Goal: Task Accomplishment & Management: Complete application form

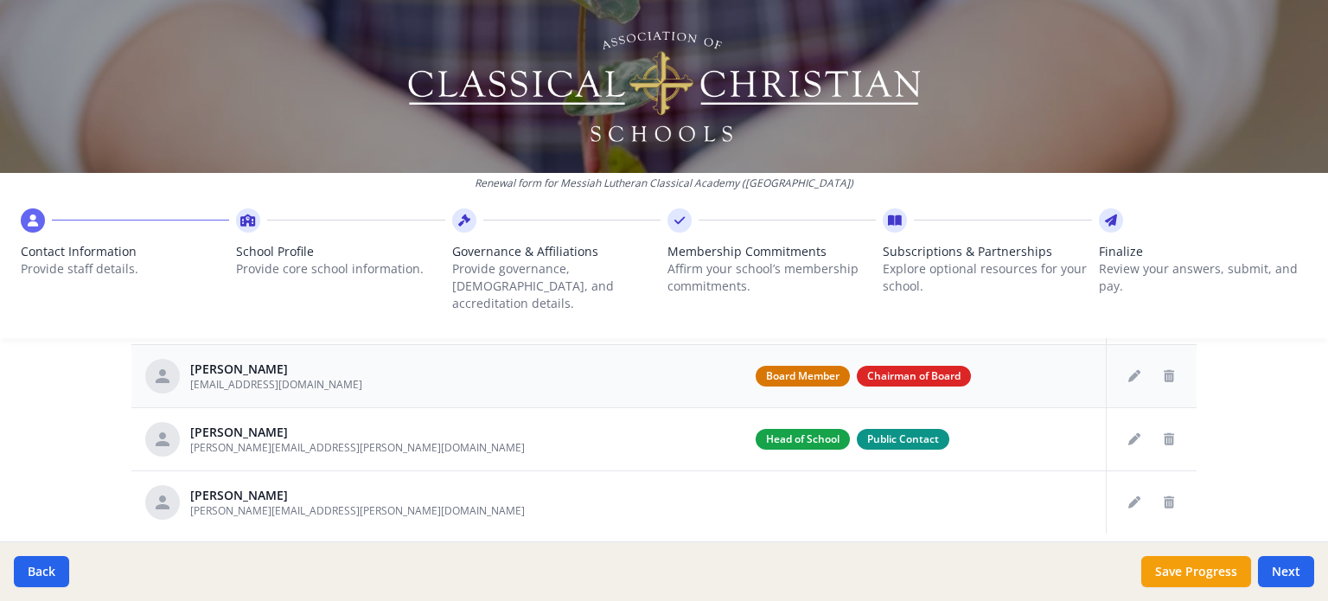
scroll to position [824, 0]
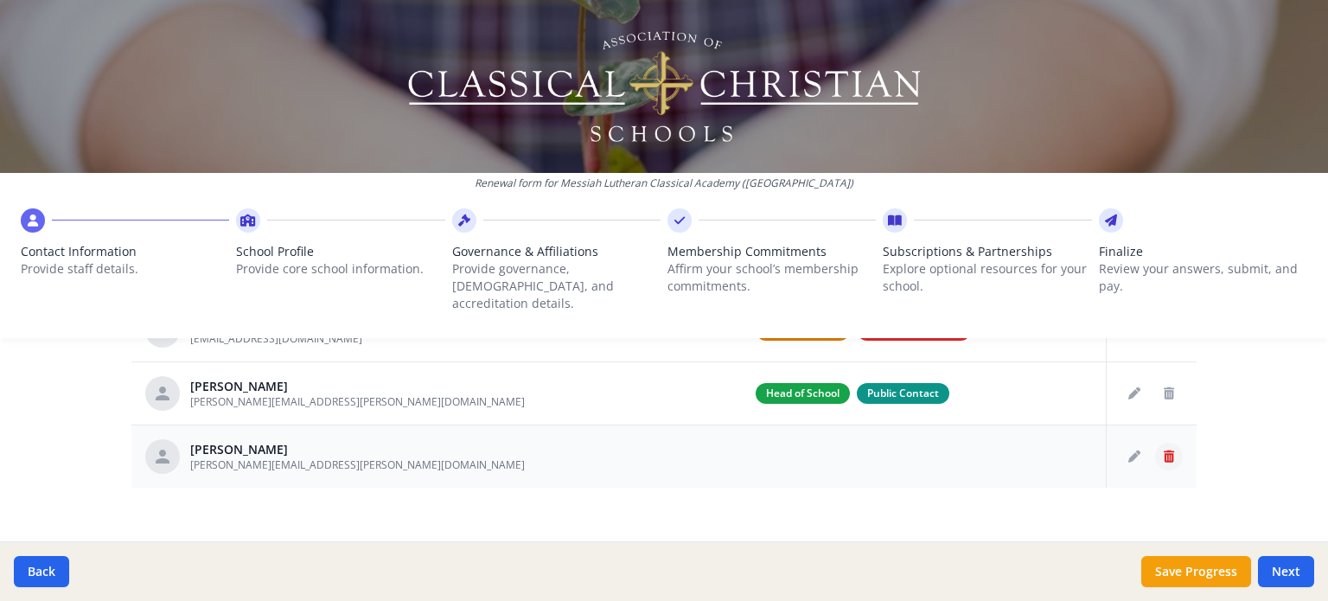
click at [1165, 450] on icon "Delete staff" at bounding box center [1169, 456] width 10 height 12
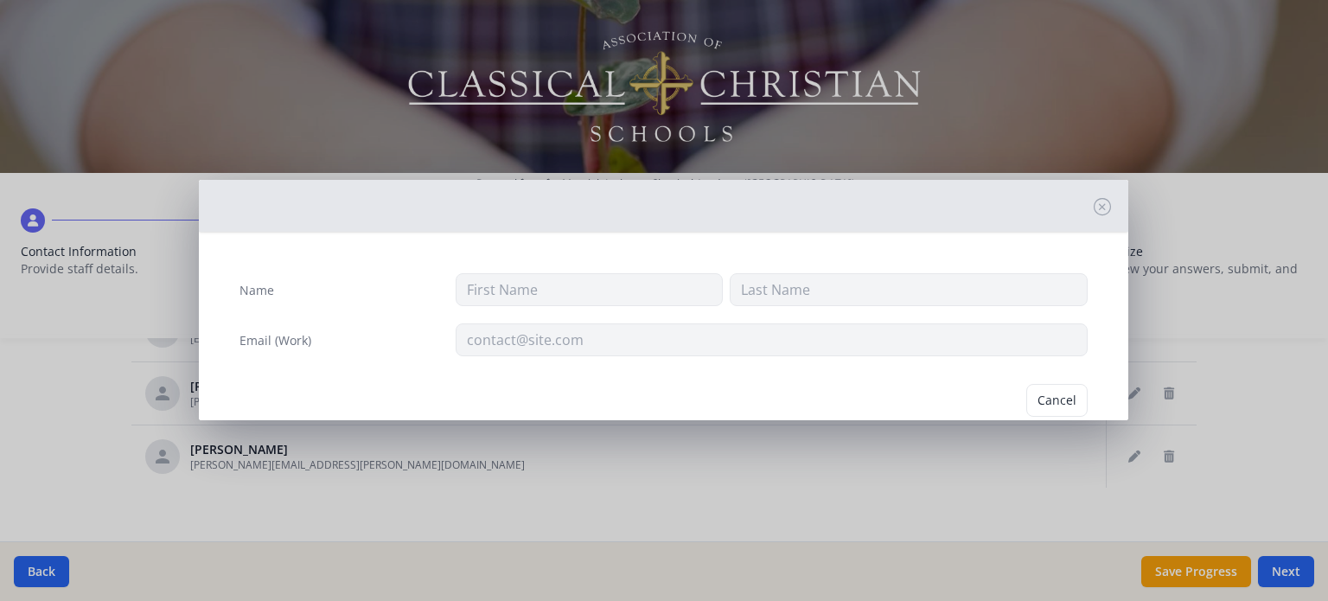
type input "[PERSON_NAME]"
type input "[PERSON_NAME][EMAIL_ADDRESS][PERSON_NAME][DOMAIN_NAME]"
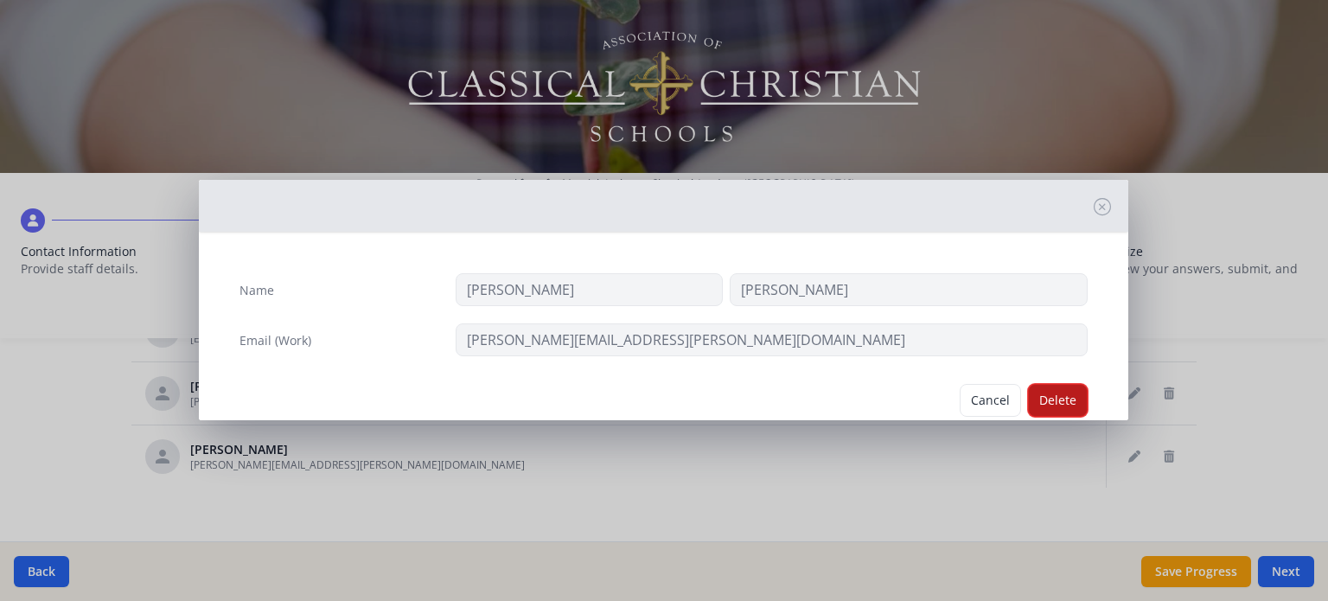
click at [1064, 401] on button "Delete" at bounding box center [1058, 400] width 60 height 33
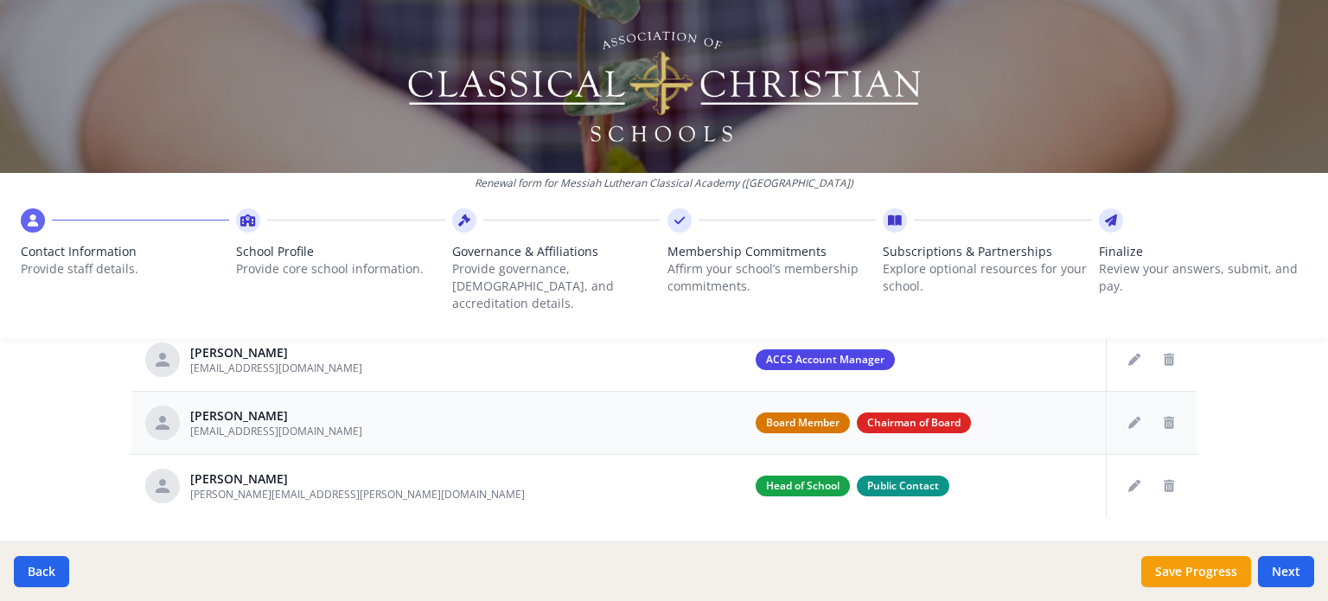
scroll to position [761, 0]
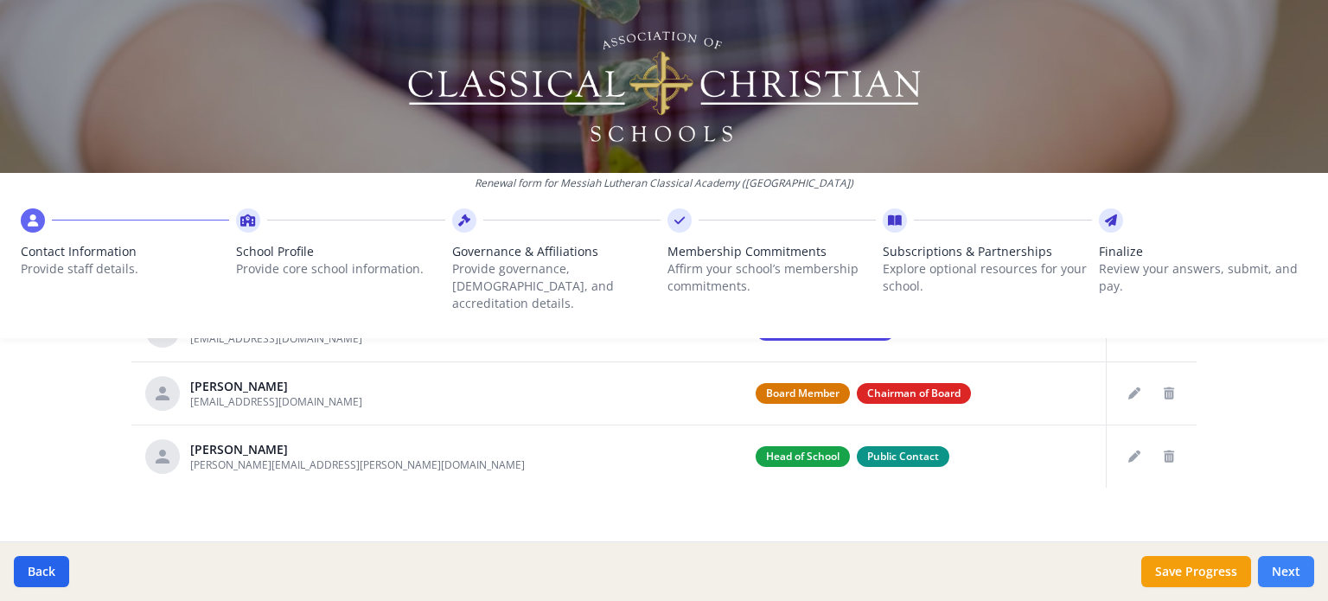
click at [1304, 573] on button "Next" at bounding box center [1286, 571] width 56 height 31
type input "(817) 431-5486"
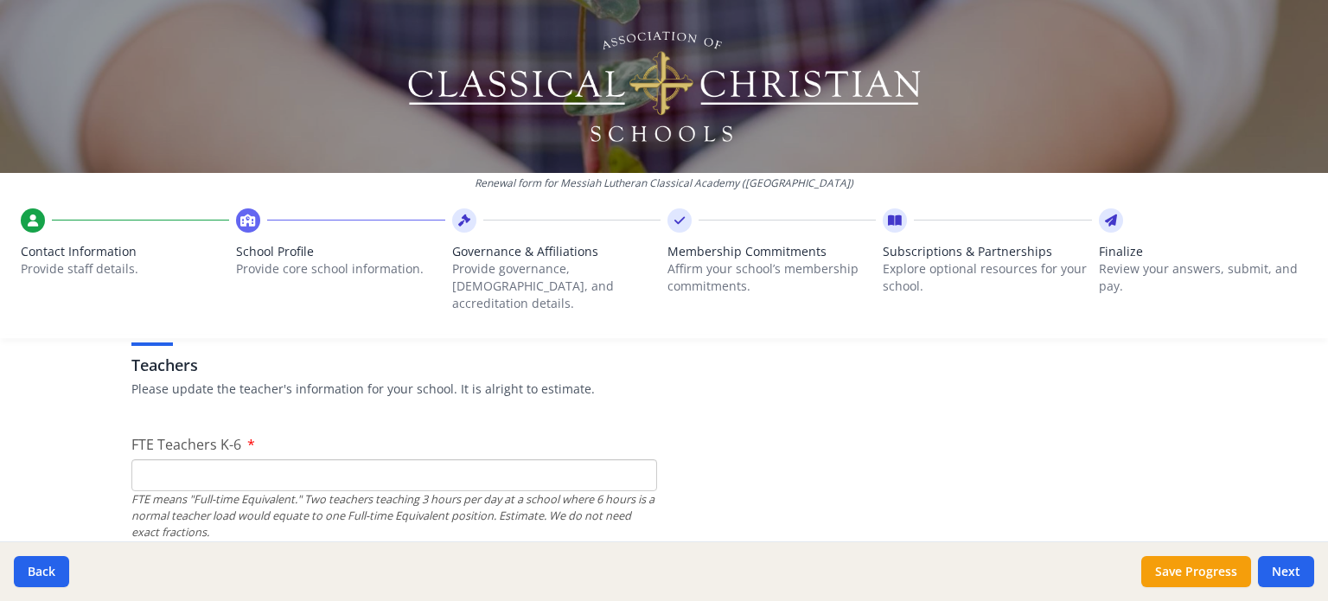
scroll to position [1020, 0]
click at [166, 456] on input "FTE Teachers K-6" at bounding box center [394, 472] width 526 height 32
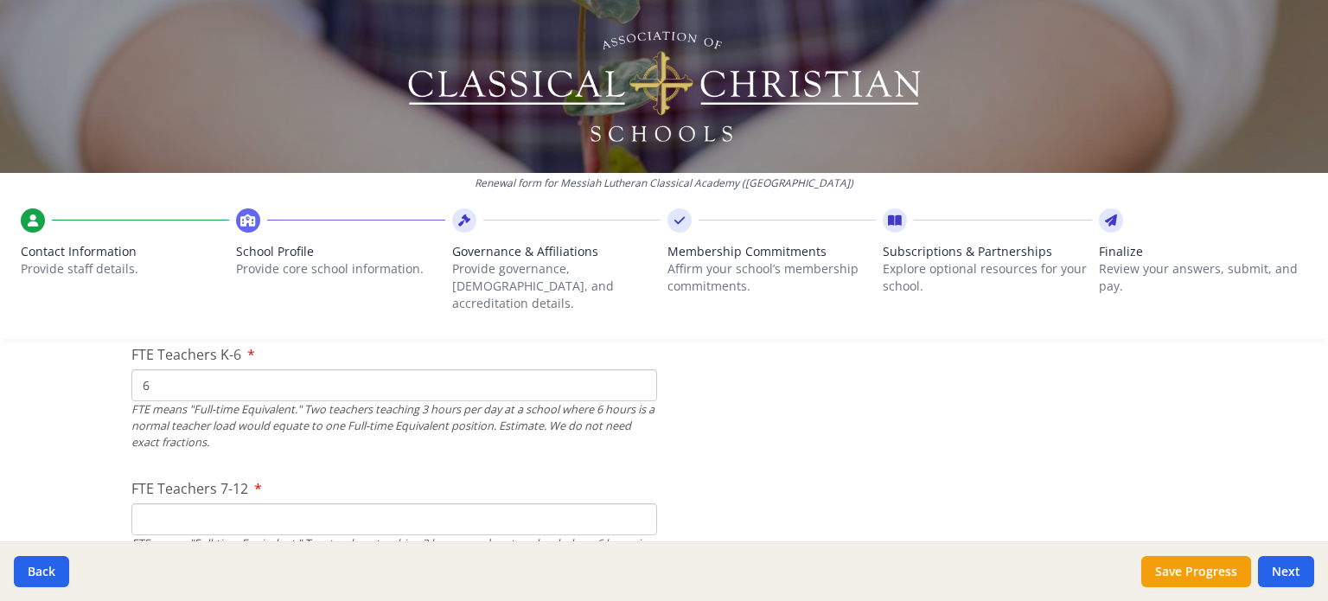
scroll to position [1193, 0]
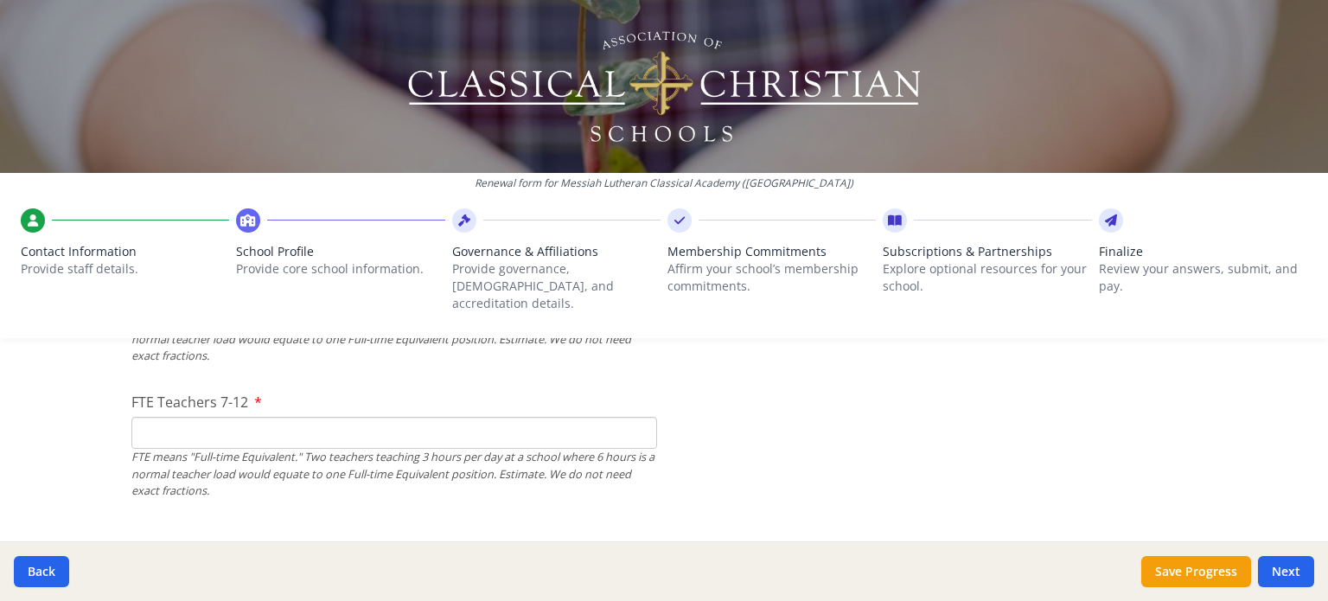
type input "6"
click at [193, 417] on input "FTE Teachers 7-12" at bounding box center [394, 433] width 526 height 32
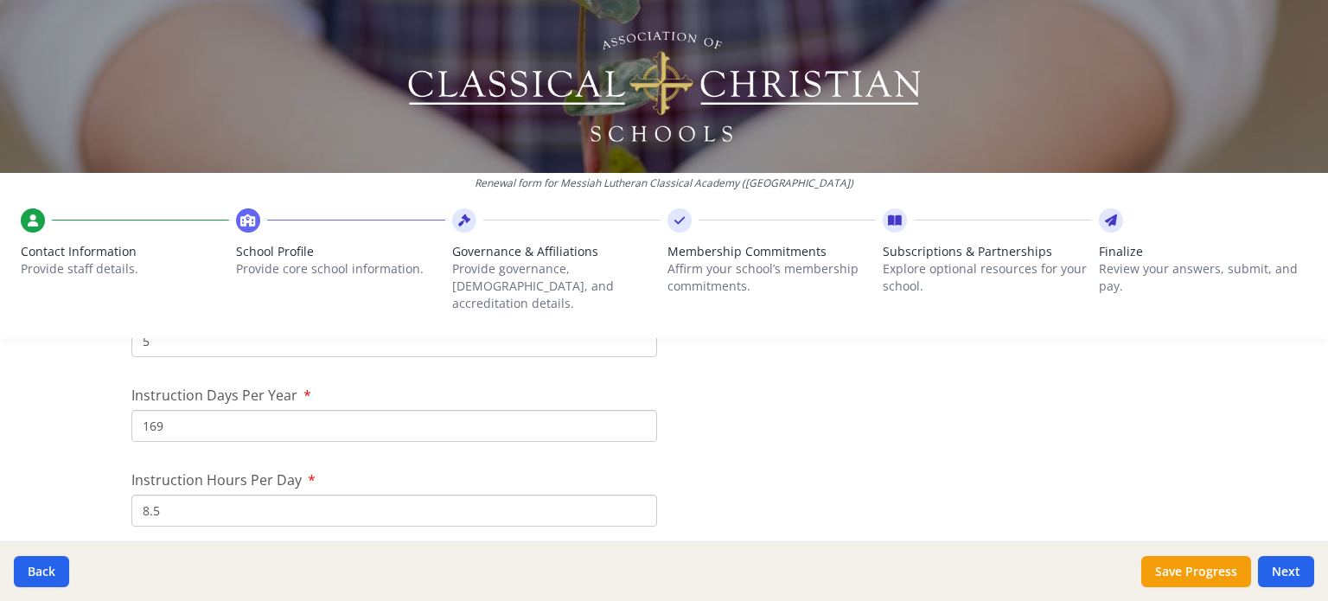
scroll to position [1625, 0]
type input "1"
drag, startPoint x: 187, startPoint y: 399, endPoint x: 102, endPoint y: 402, distance: 84.8
click at [102, 402] on div "Renewal form for Messiah Lutheran Classical Academy (TX) Contact Information Pr…" at bounding box center [664, 300] width 1328 height 601
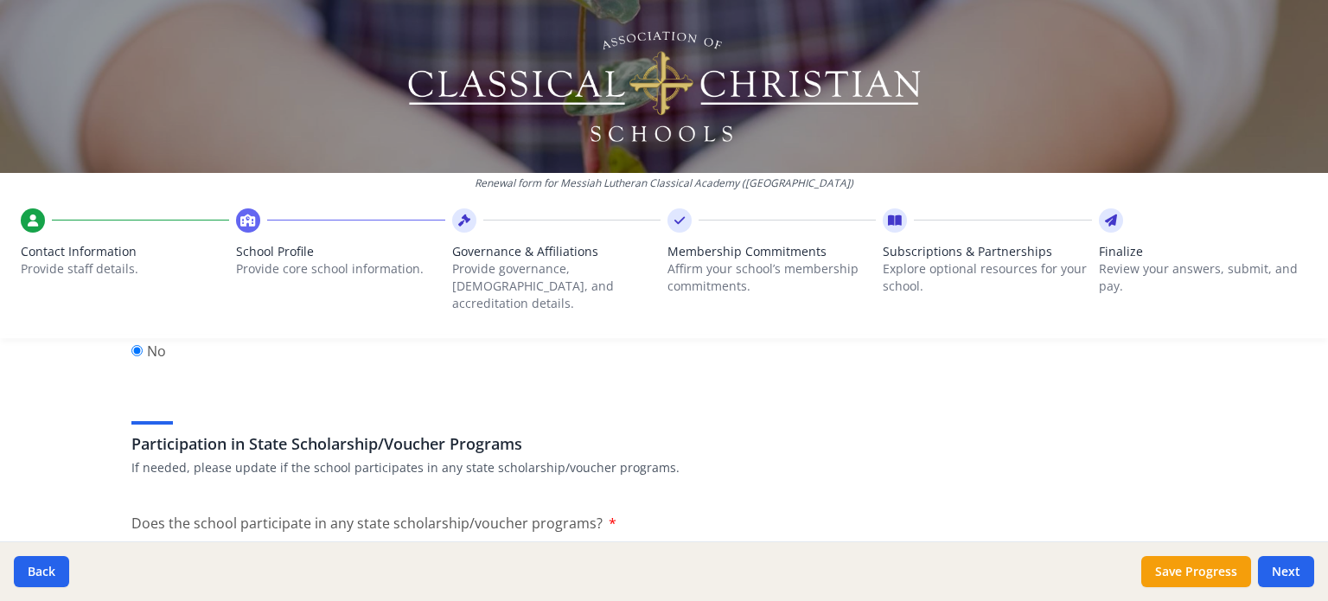
scroll to position [2231, 0]
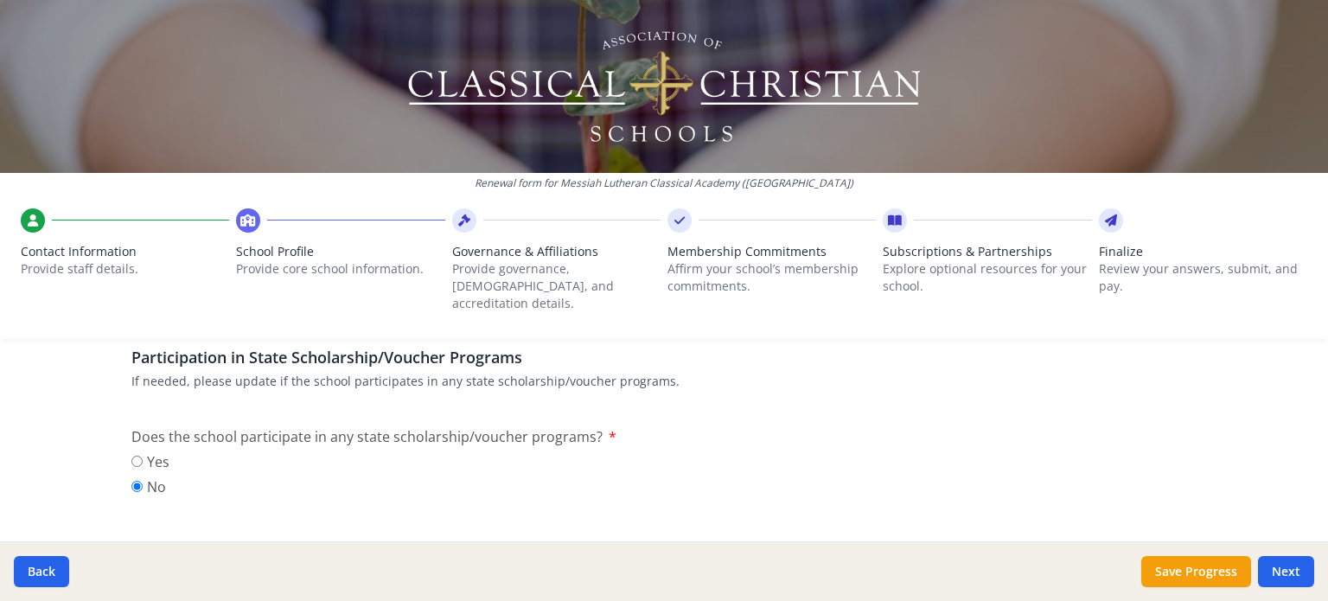
type input "7.5"
click at [131, 456] on input "Yes" at bounding box center [136, 461] width 11 height 11
radio input "true"
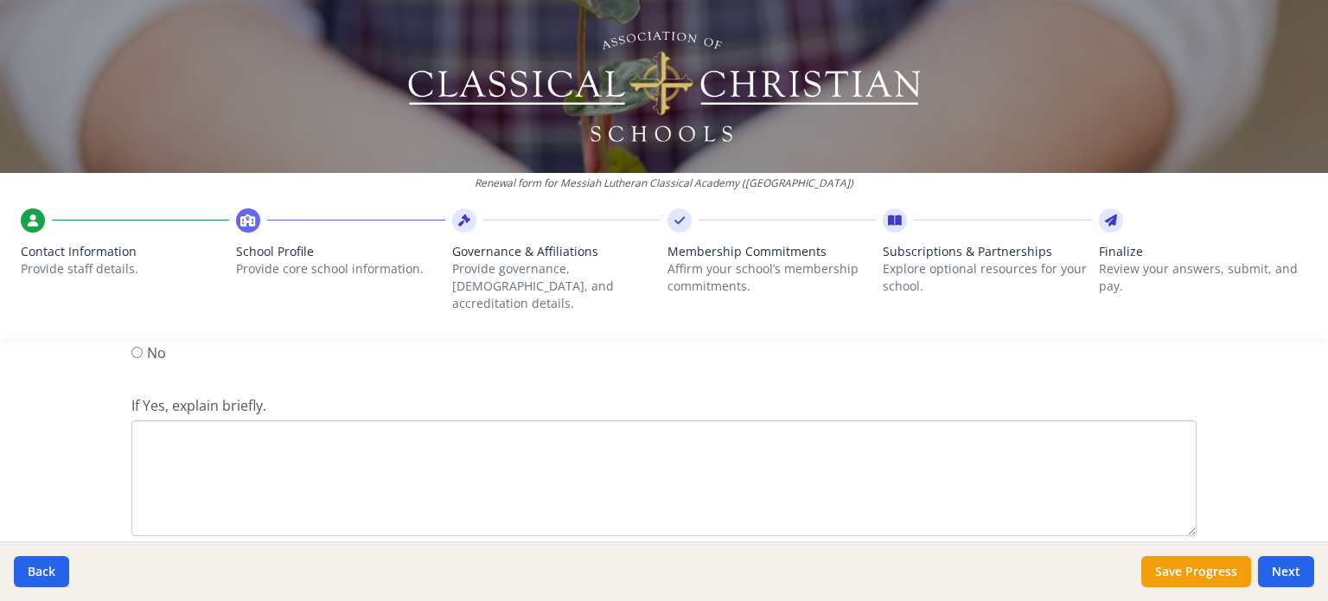
scroll to position [2404, 0]
click at [207, 383] on textarea "If Yes, explain briefly." at bounding box center [663, 439] width 1065 height 116
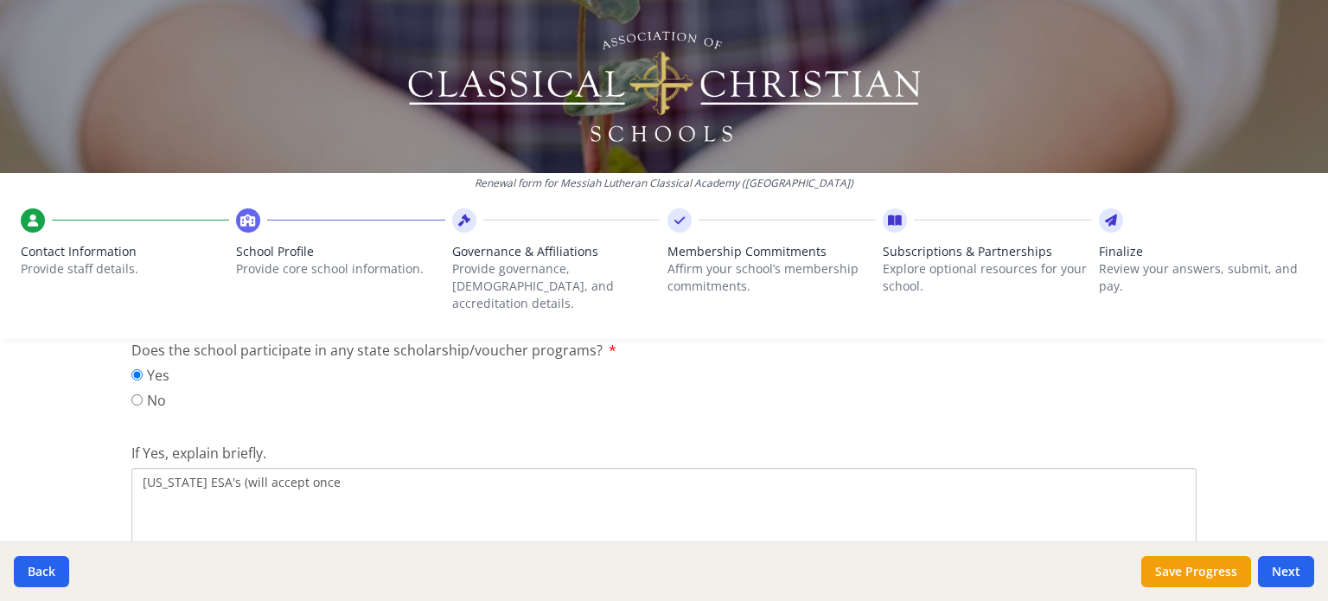
scroll to position [2231, 0]
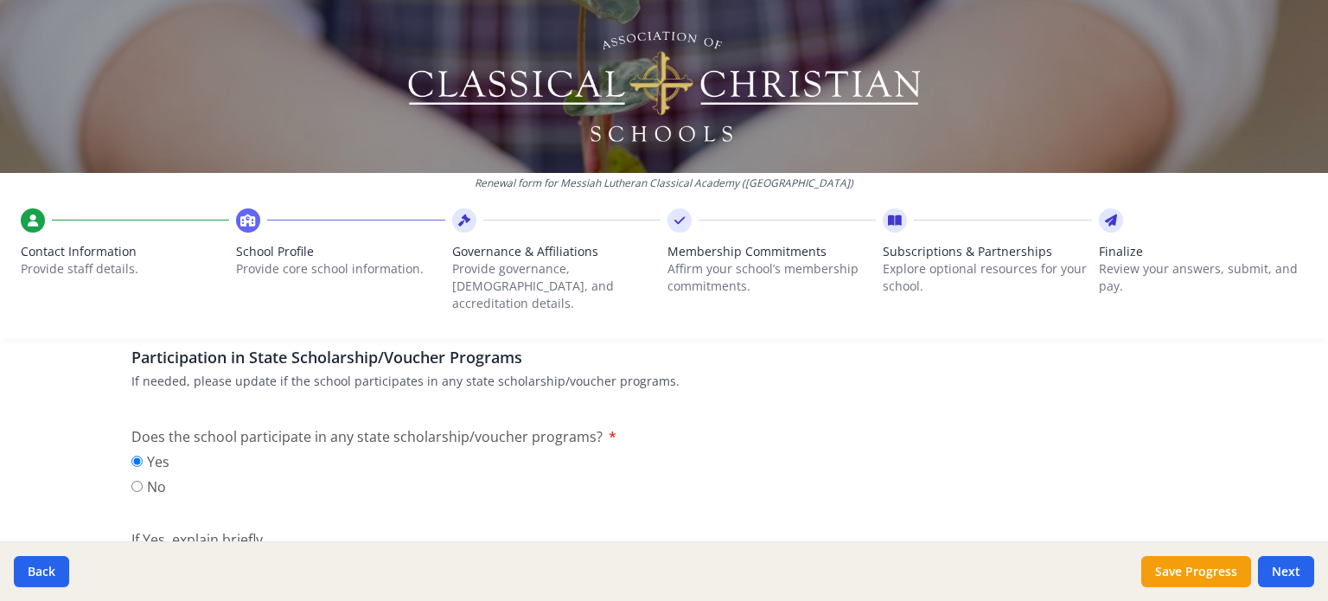
type textarea "Texas ESA's (will accept once"
click at [131, 481] on input "No" at bounding box center [136, 486] width 11 height 11
radio input "true"
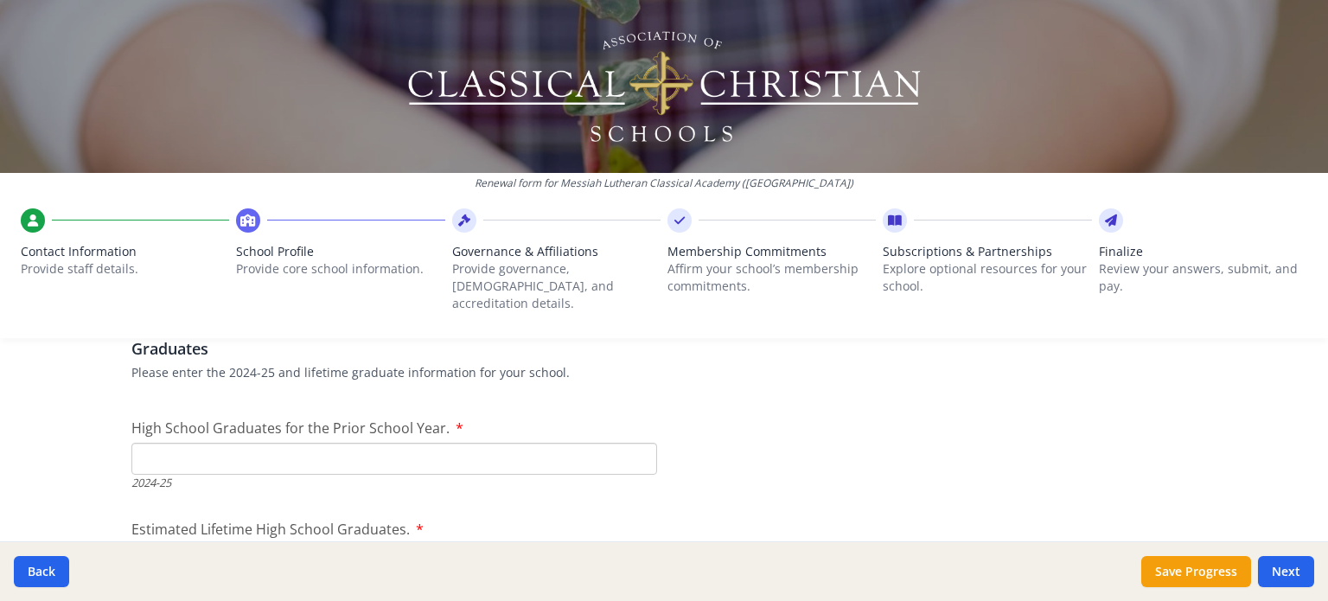
scroll to position [2490, 0]
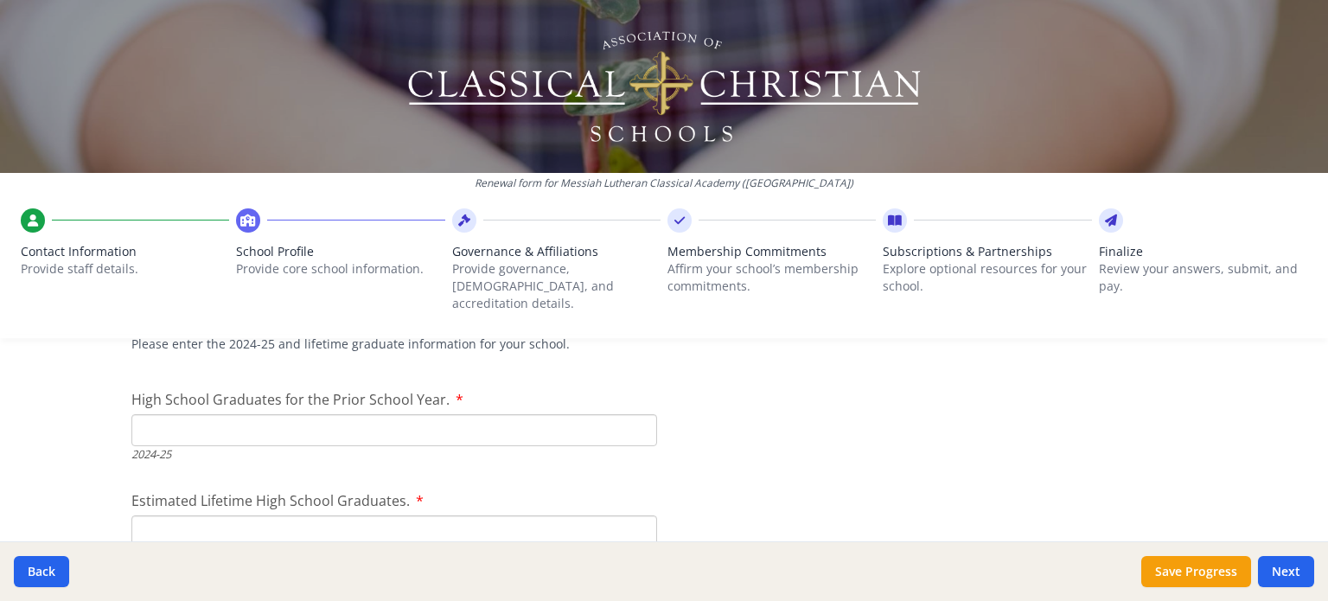
click at [227, 414] on input "High School Graduates for the Prior School Year." at bounding box center [394, 430] width 526 height 32
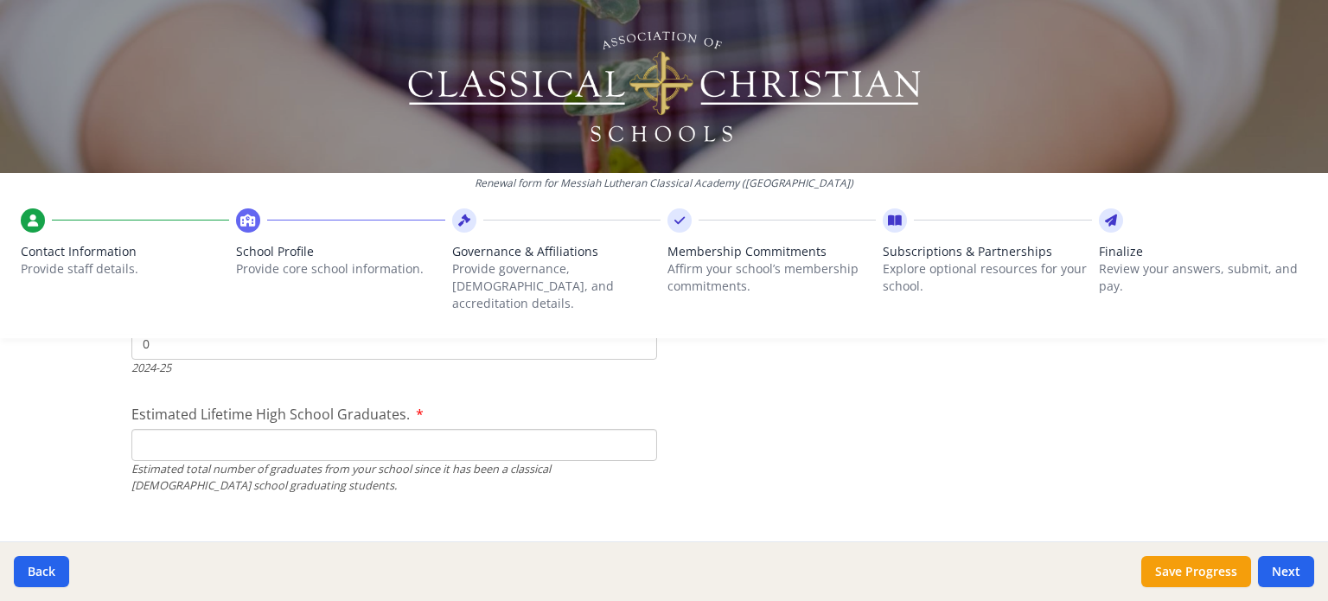
type input "0"
click at [180, 429] on input "Estimated Lifetime High School Graduates." at bounding box center [394, 445] width 526 height 32
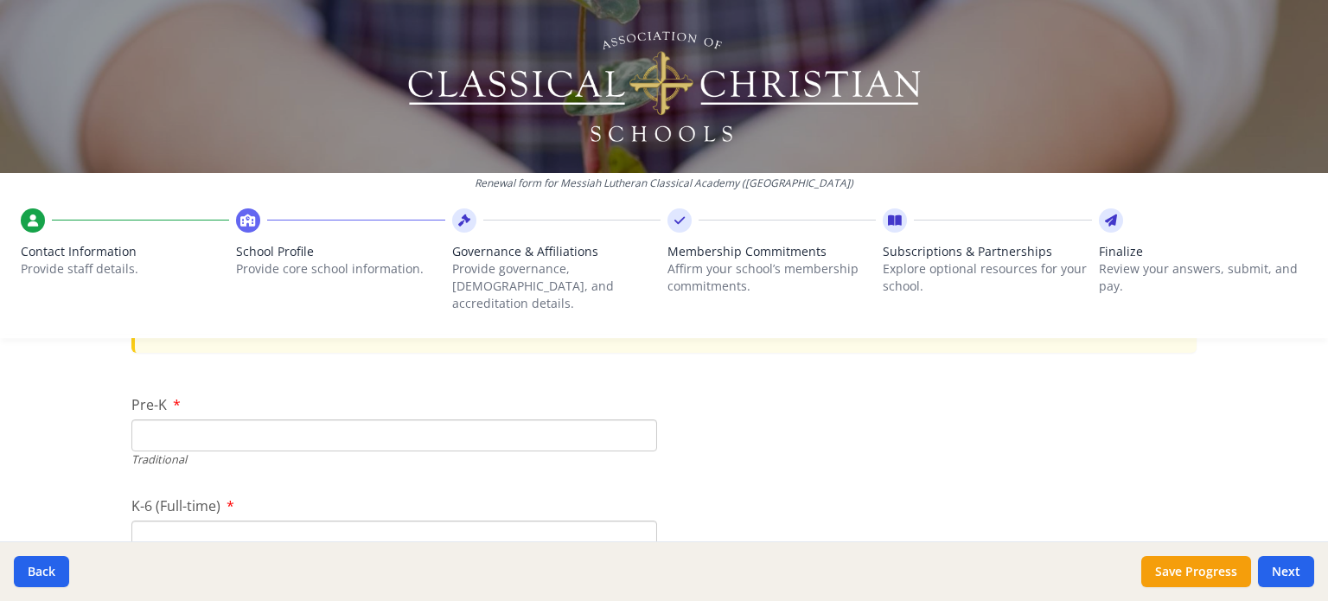
scroll to position [3614, 0]
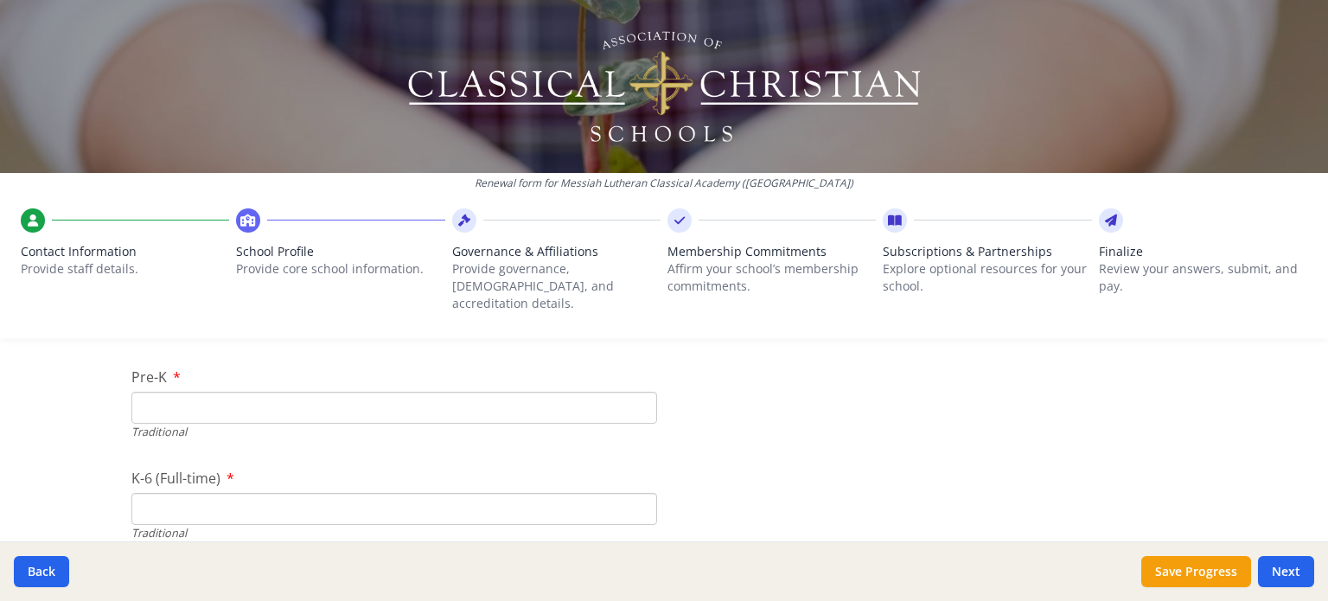
type input "20"
click at [190, 392] on input "Pre-K" at bounding box center [394, 408] width 526 height 32
type input "4"
click at [169, 493] on input "K-6 (Full-time)" at bounding box center [394, 509] width 526 height 32
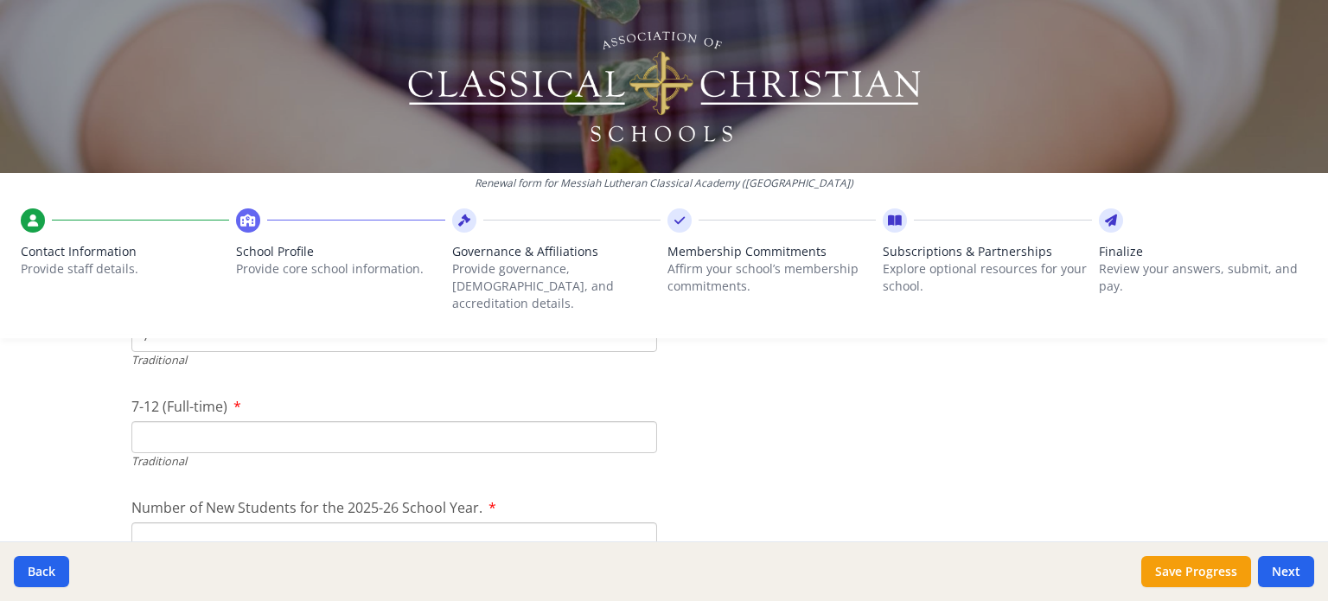
scroll to position [3701, 0]
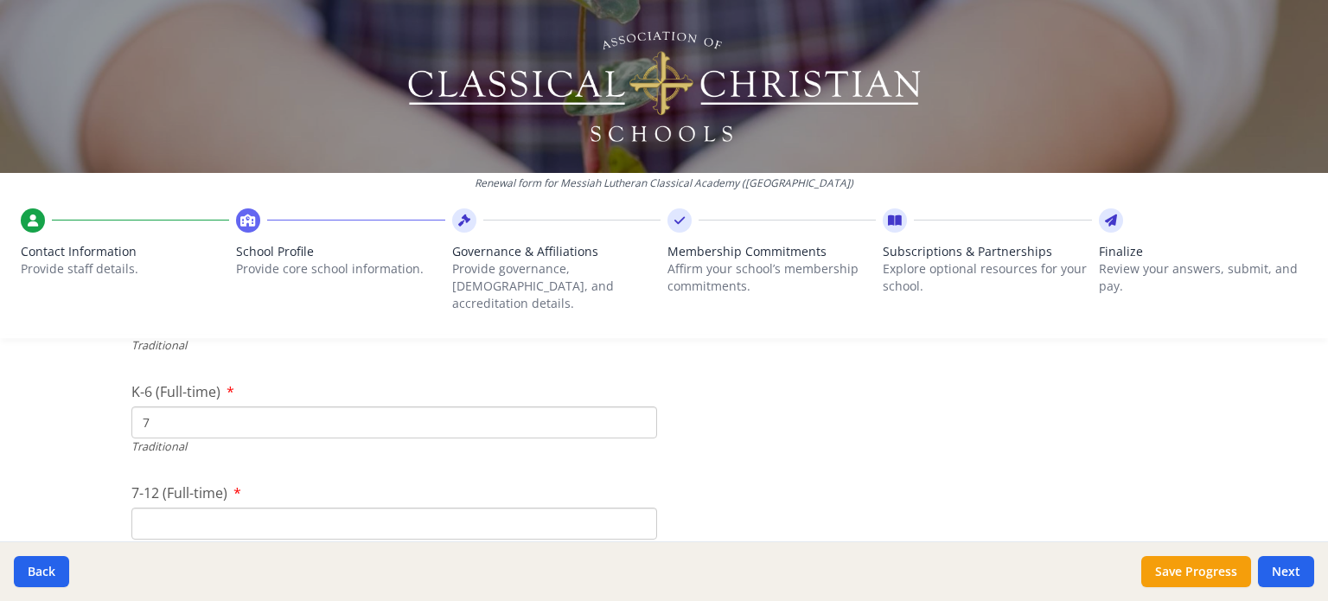
click at [159, 406] on input "7" at bounding box center [394, 422] width 526 height 32
drag, startPoint x: 152, startPoint y: 400, endPoint x: 130, endPoint y: 400, distance: 22.5
click at [131, 406] on input "7" at bounding box center [394, 422] width 526 height 32
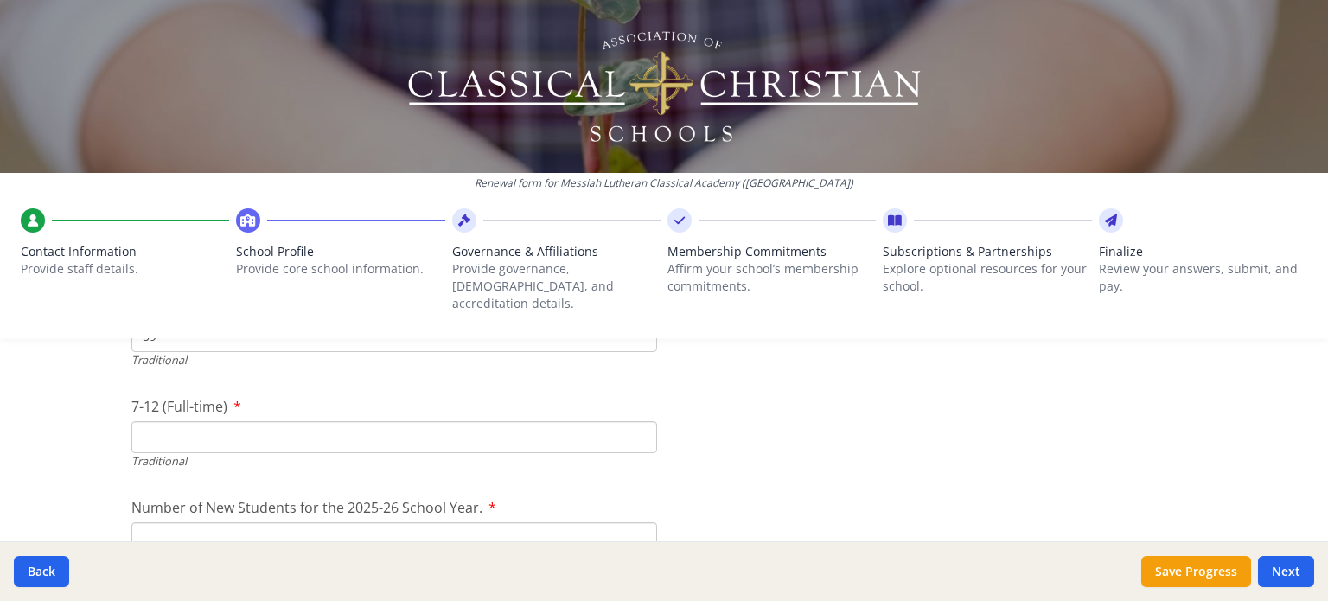
type input "59"
click at [163, 421] on input "7-12 (Full-time)" at bounding box center [394, 437] width 526 height 32
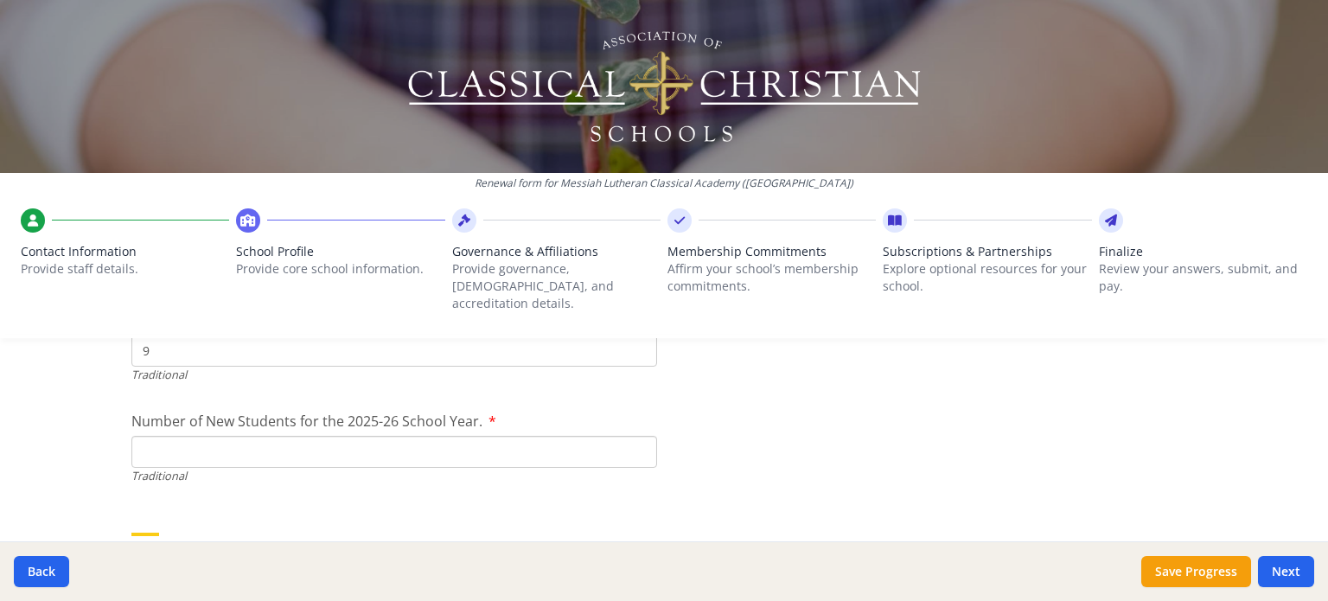
type input "9"
click at [190, 436] on input "Number of New Students for the 2025-26 School Year." at bounding box center [394, 452] width 526 height 32
drag, startPoint x: 174, startPoint y: 428, endPoint x: 108, endPoint y: 431, distance: 65.8
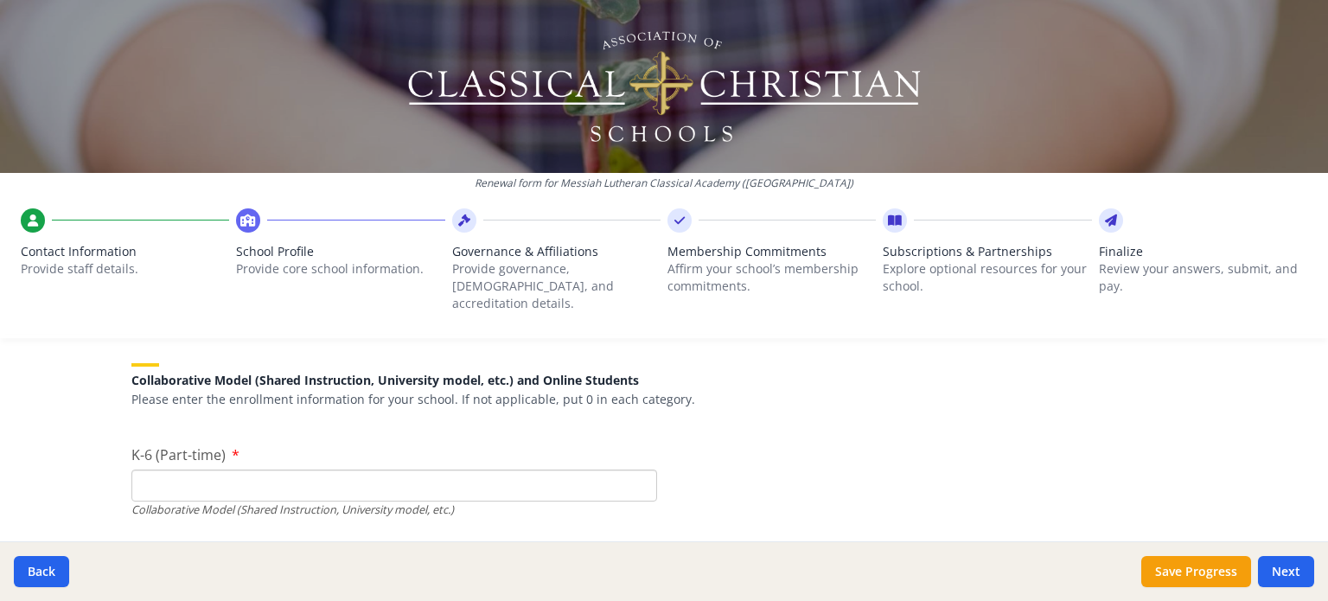
scroll to position [4046, 0]
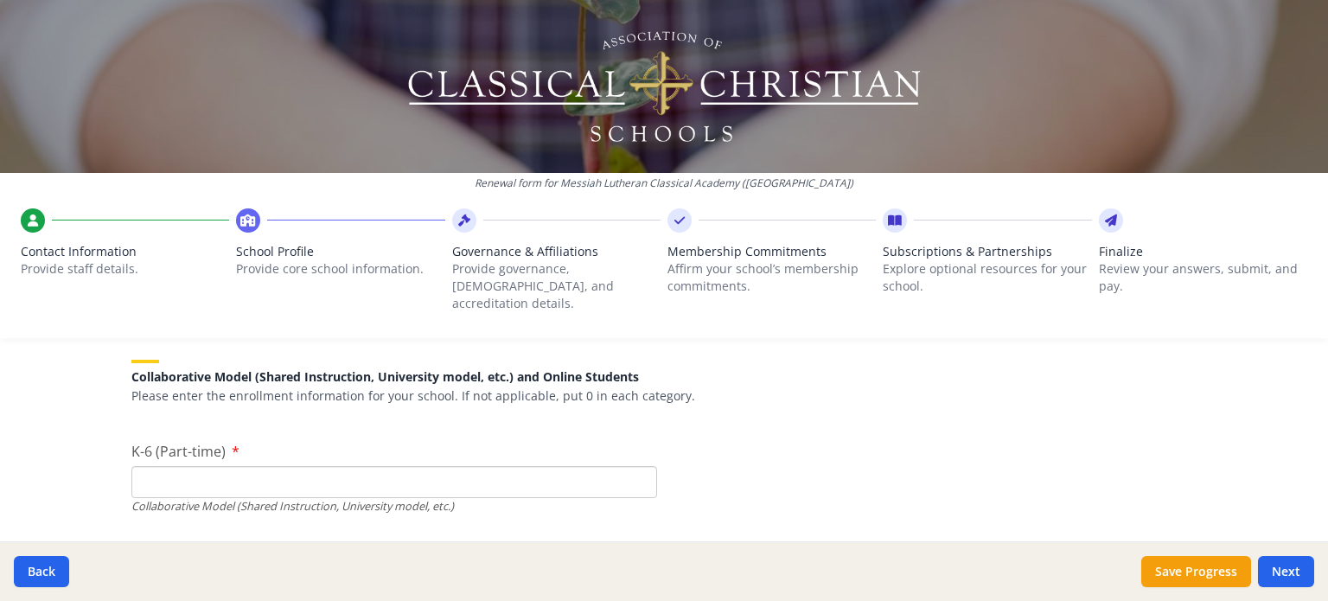
type input "6"
click at [179, 466] on input "K-6 (Part-time)" at bounding box center [394, 482] width 526 height 32
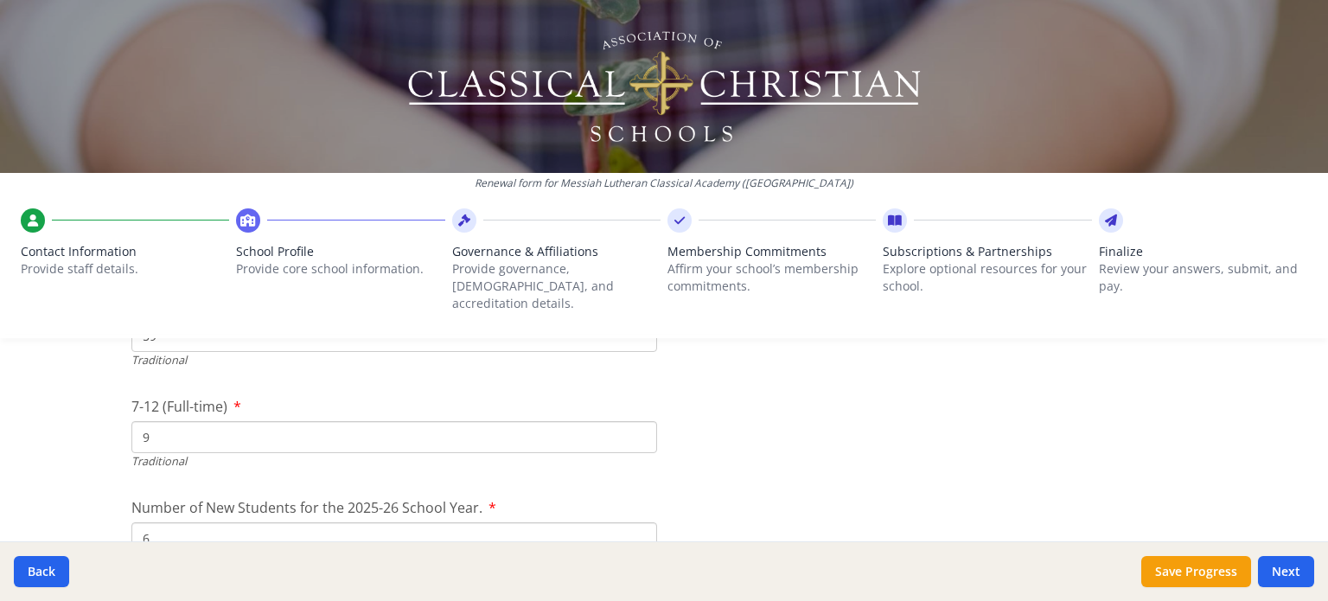
scroll to position [3873, 0]
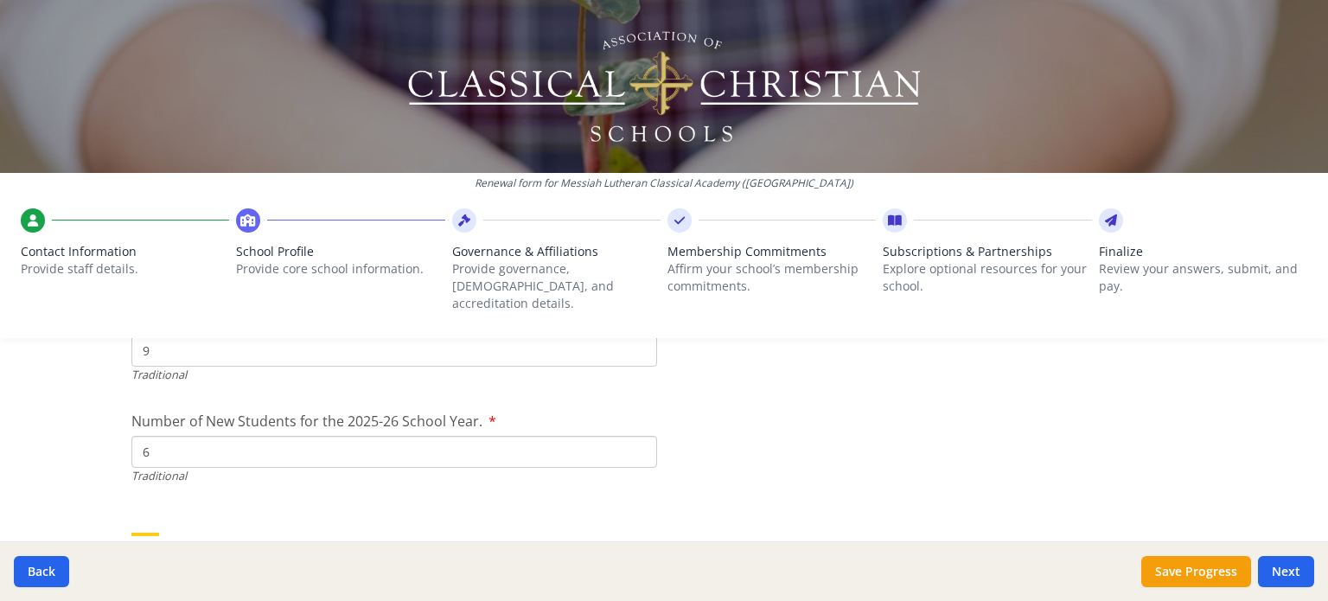
type input "3"
drag, startPoint x: 163, startPoint y: 337, endPoint x: 132, endPoint y: 340, distance: 30.4
click at [131, 340] on input "9" at bounding box center [394, 351] width 526 height 32
type input "10"
click at [91, 380] on div "Renewal form for Messiah Lutheran Classical Academy (TX) Contact Information Pr…" at bounding box center [664, 300] width 1328 height 601
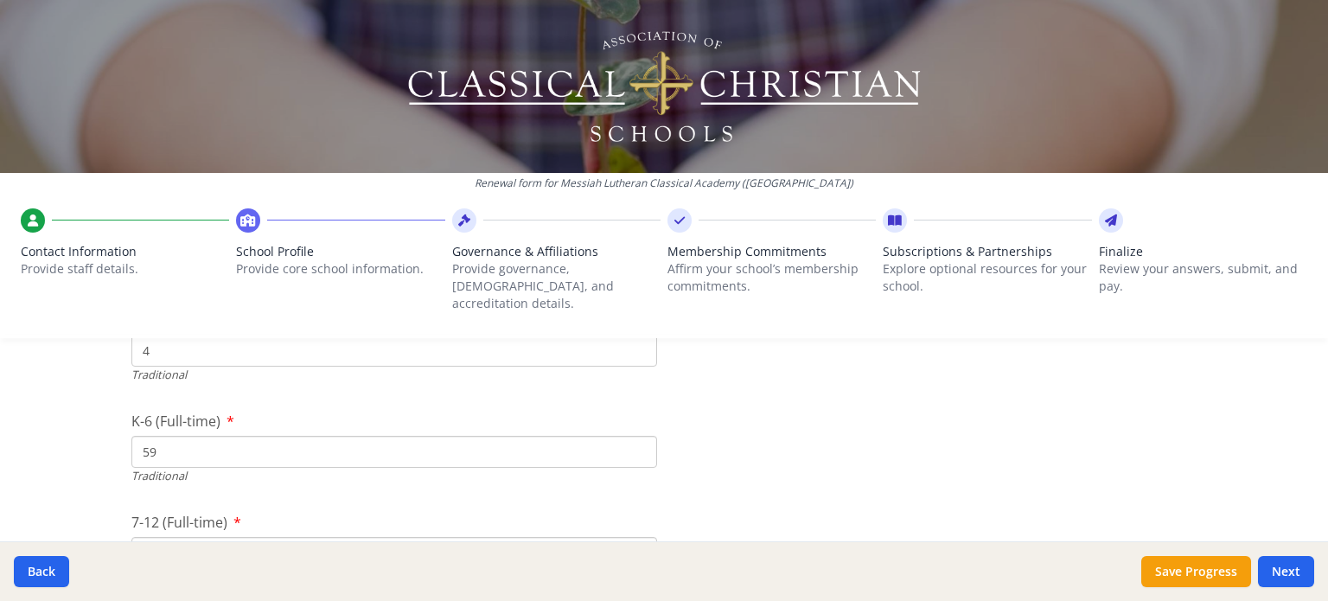
scroll to position [3701, 0]
drag, startPoint x: 156, startPoint y: 399, endPoint x: 124, endPoint y: 403, distance: 32.2
type input "49"
click at [91, 432] on div "Renewal form for Messiah Lutheran Classical Academy (TX) Contact Information Pr…" at bounding box center [664, 300] width 1328 height 601
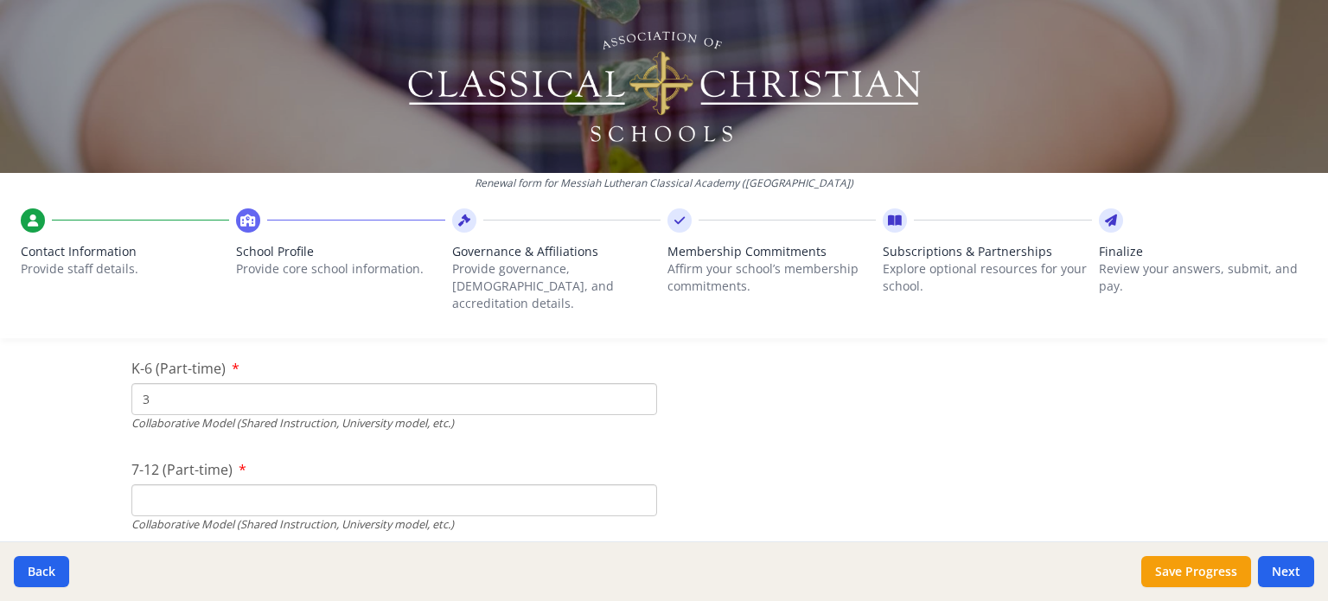
scroll to position [4133, 0]
click at [173, 481] on input "7-12 (Part-time)" at bounding box center [394, 497] width 526 height 32
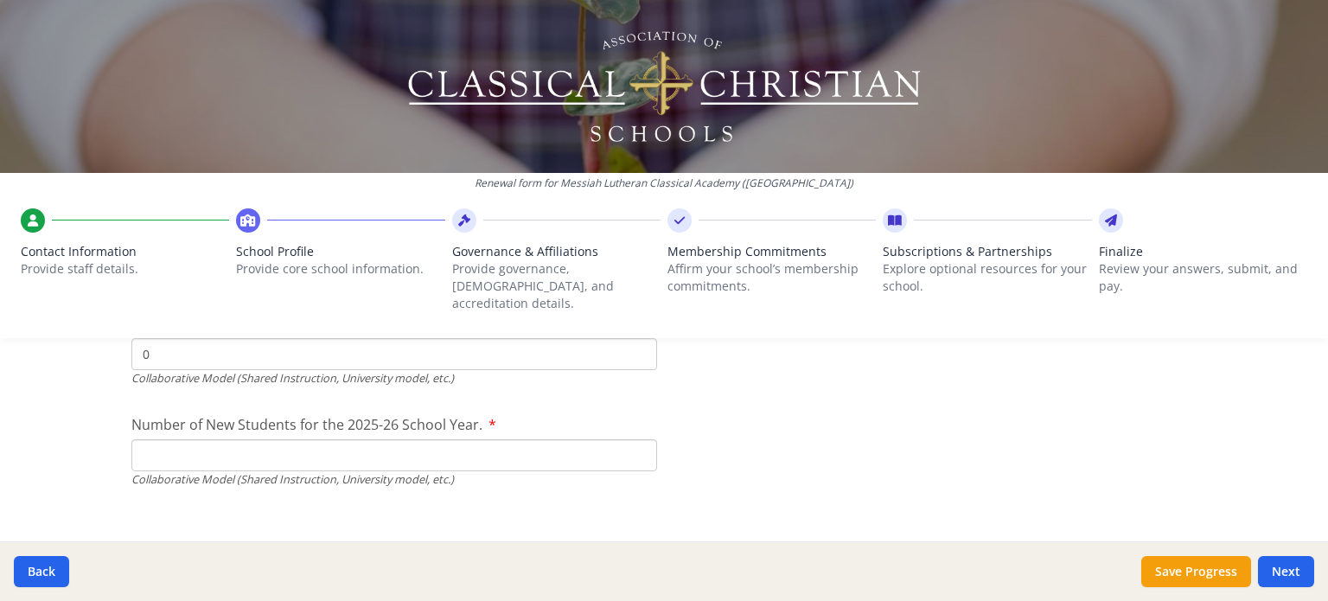
scroll to position [4306, 0]
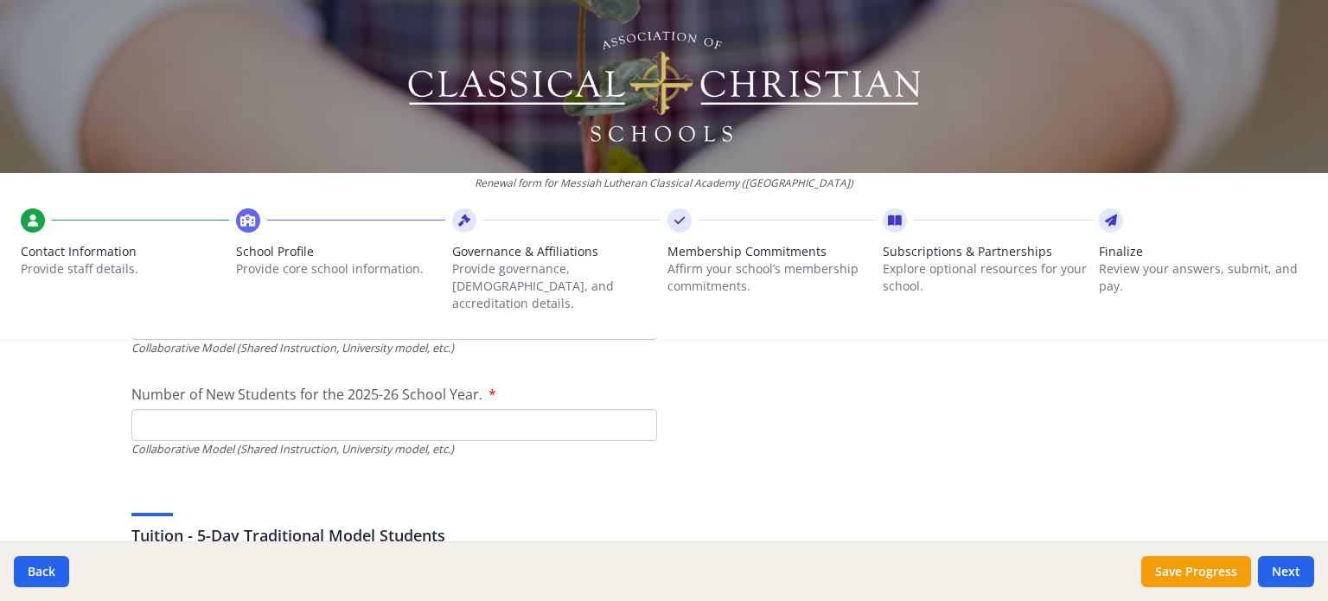
type input "0"
click at [194, 35] on input "Number of New Students for the 2025-26 School Year." at bounding box center [394, 19] width 526 height 32
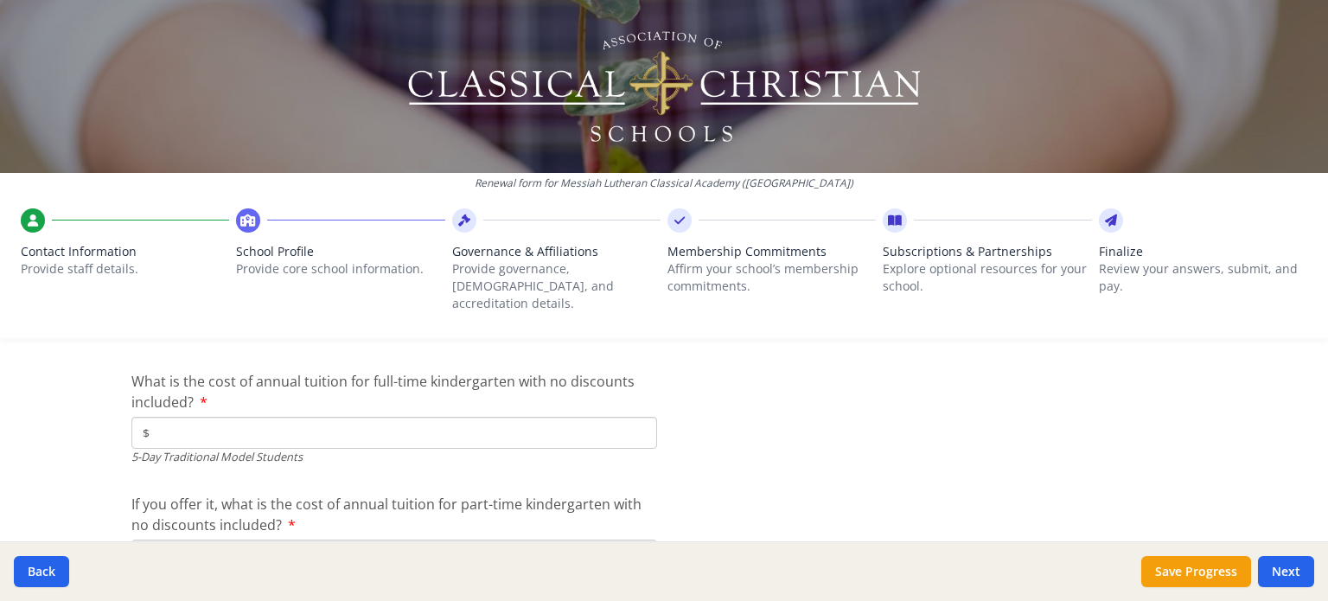
scroll to position [4565, 0]
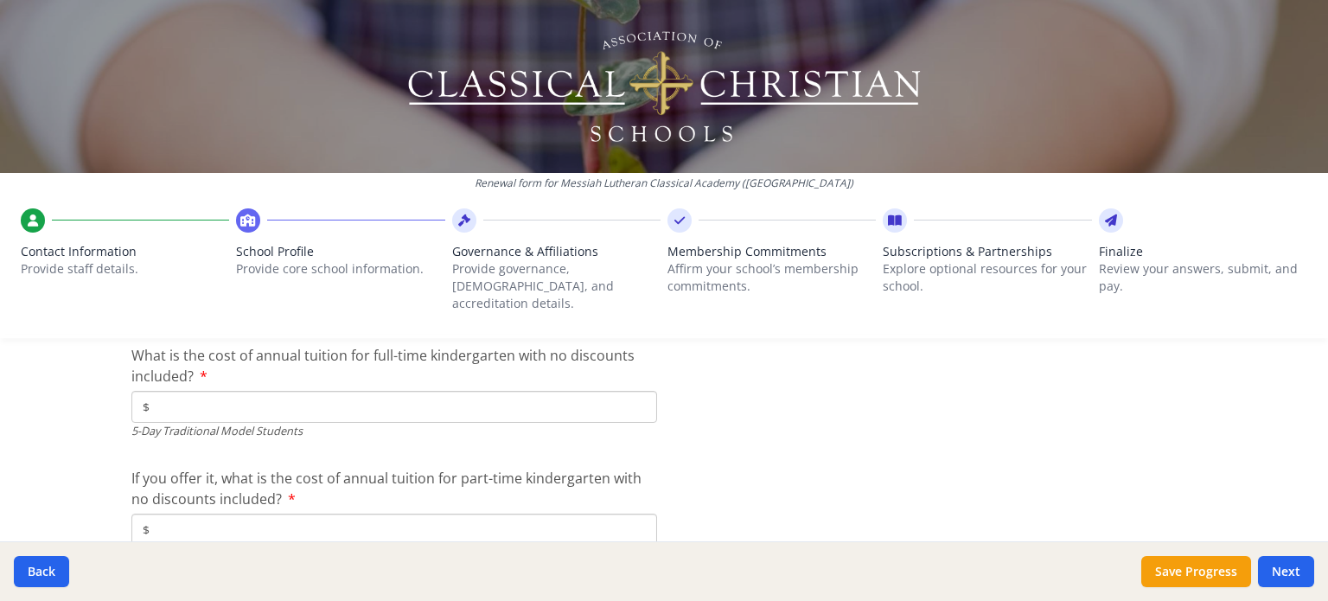
type input "2"
click at [166, 391] on input "$" at bounding box center [394, 407] width 526 height 32
type input "$10 250.00"
click at [80, 431] on div "Renewal form for Messiah Lutheran Classical Academy (TX) Contact Information Pr…" at bounding box center [664, 300] width 1328 height 601
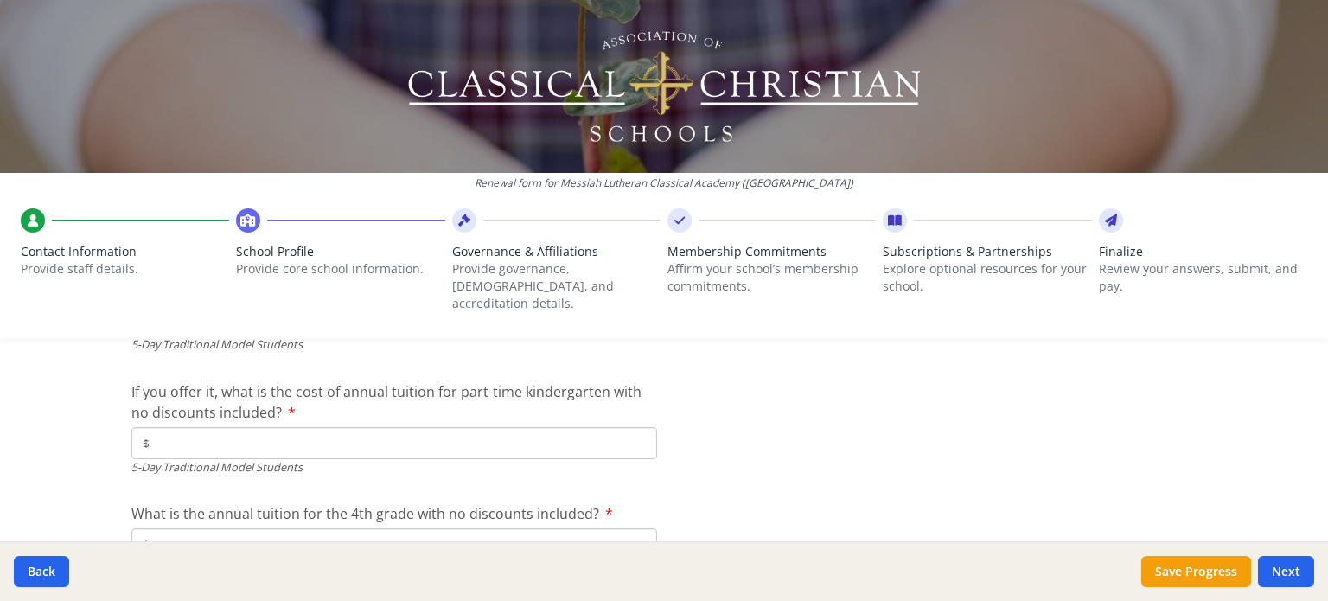
scroll to position [4652, 0]
click at [220, 427] on input "$" at bounding box center [394, 443] width 526 height 32
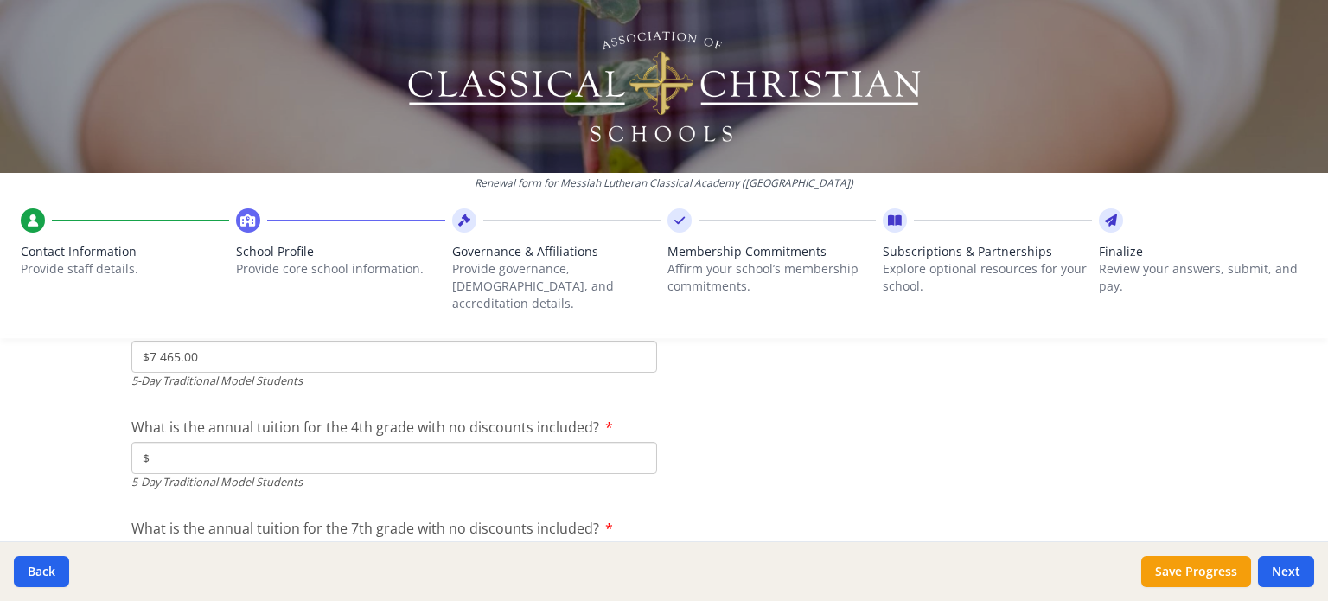
type input "$7 465.00"
click at [194, 442] on input "$" at bounding box center [394, 458] width 526 height 32
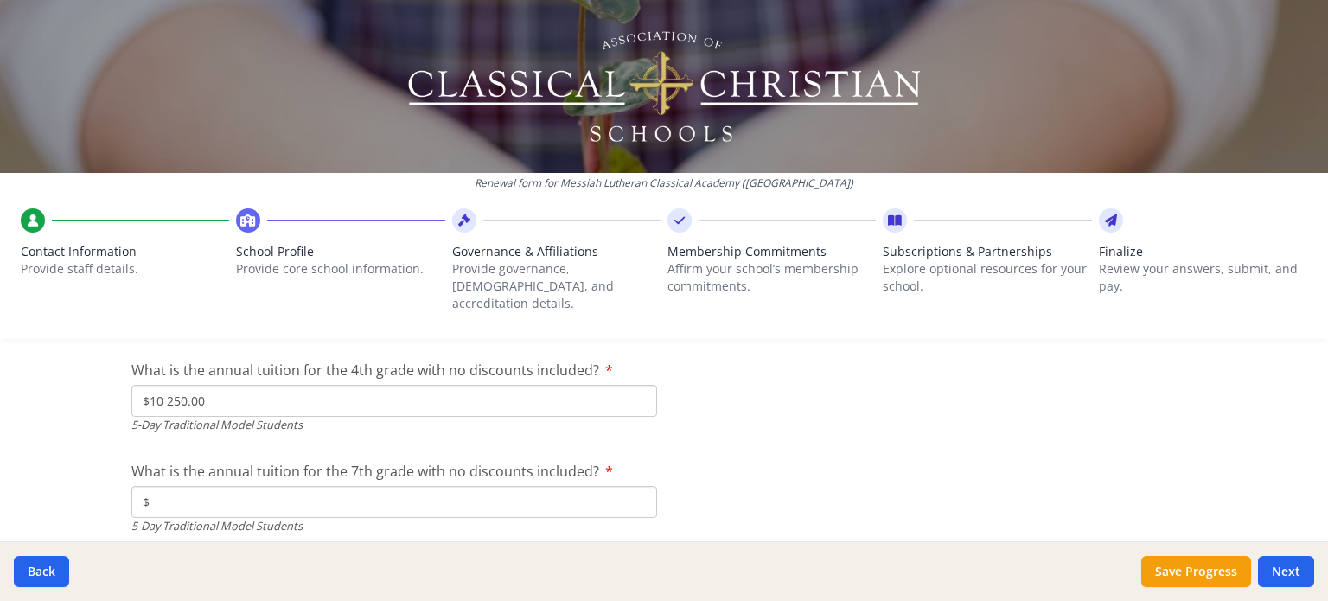
scroll to position [4824, 0]
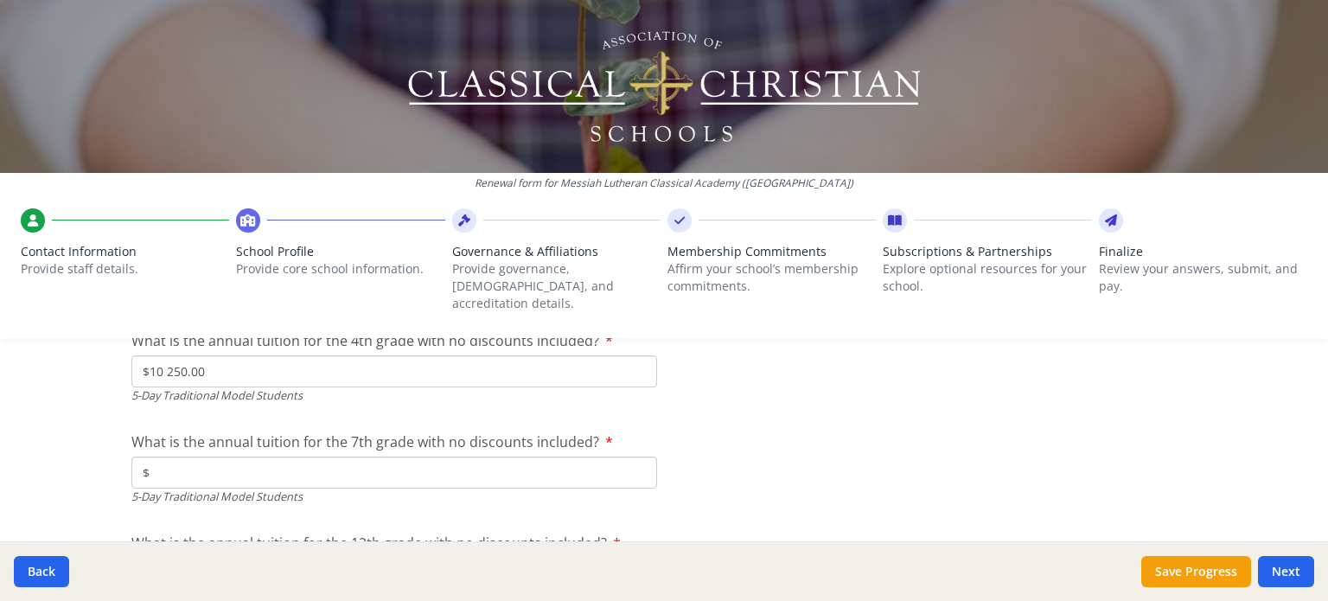
type input "$10 250.00"
click at [193, 457] on input "$" at bounding box center [394, 473] width 526 height 32
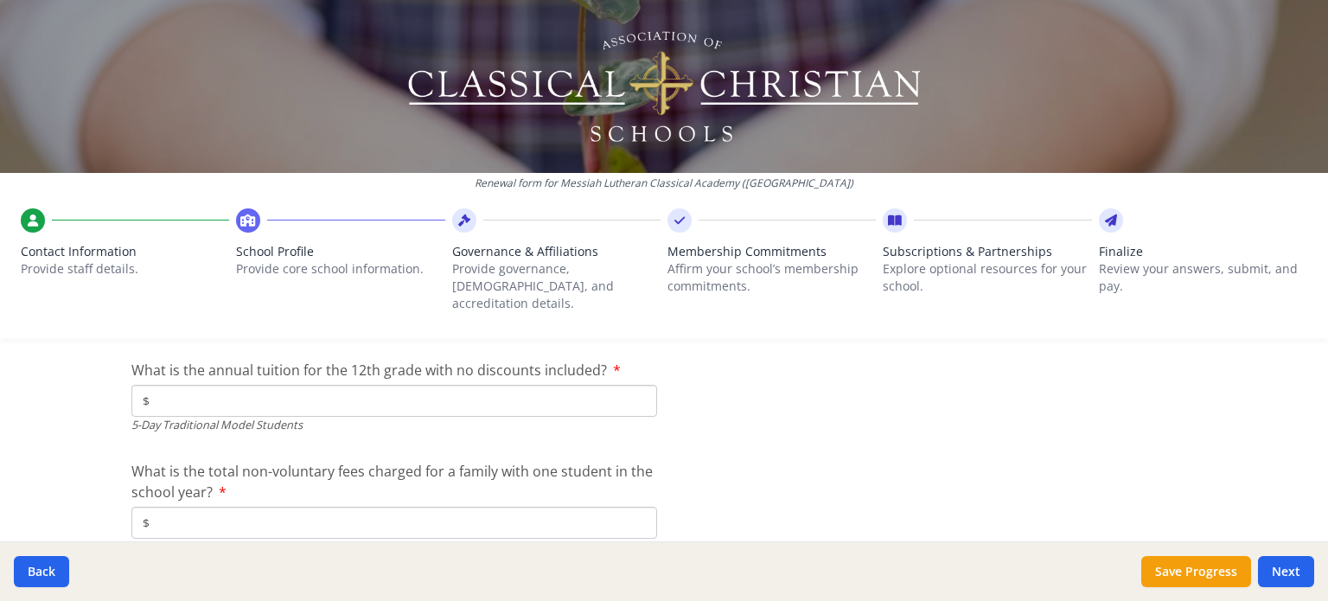
scroll to position [4997, 0]
type input "$10 250.00"
click at [182, 385] on input "$" at bounding box center [394, 401] width 526 height 32
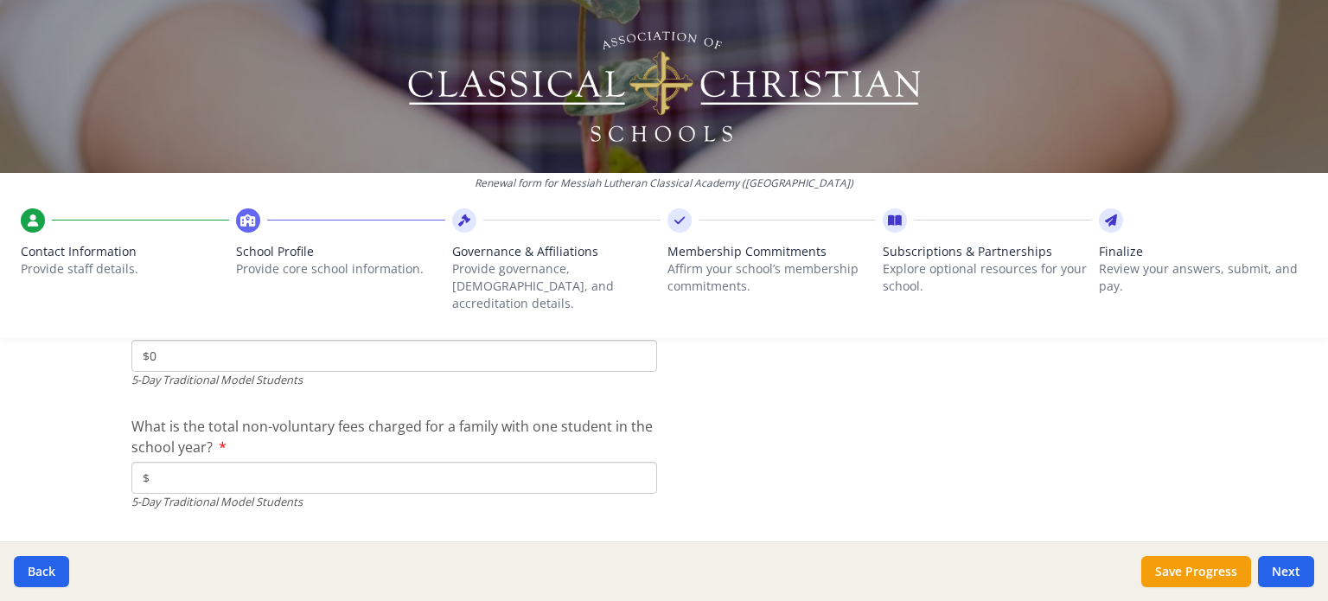
scroll to position [5084, 0]
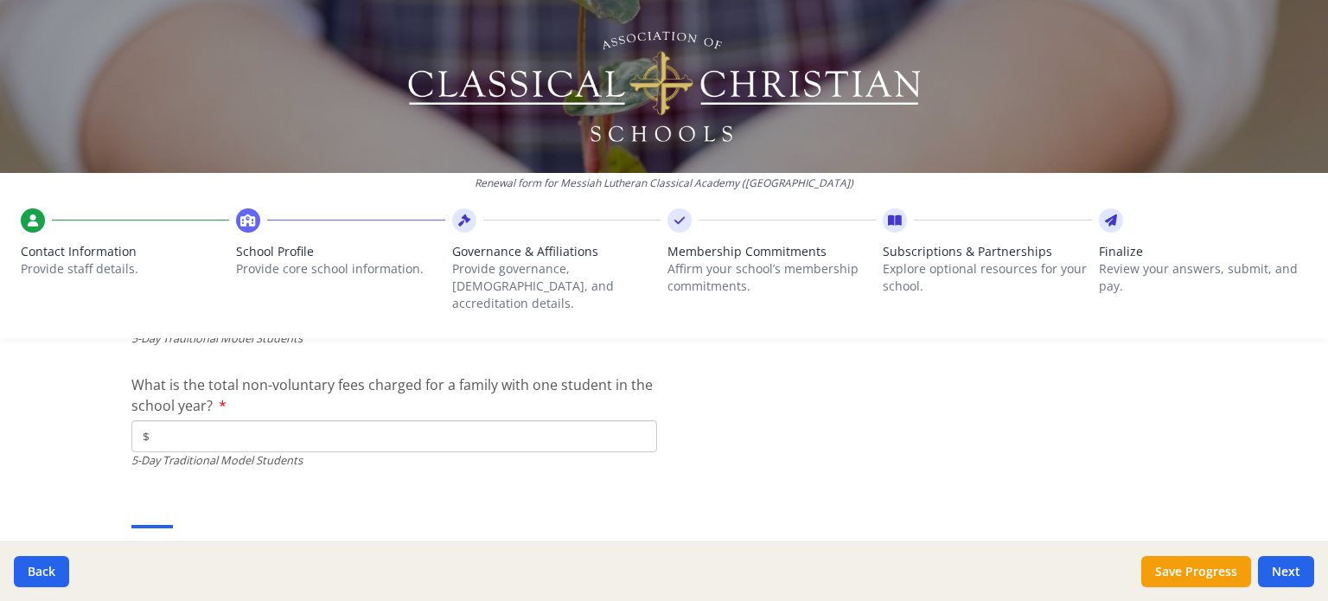
type input "$0"
click at [173, 420] on input "$" at bounding box center [394, 436] width 526 height 32
type input "$350.00"
click at [211, 497] on div "Tuition - Collaborative Model (Shared Instruction, University model, etc.) and …" at bounding box center [663, 538] width 1065 height 83
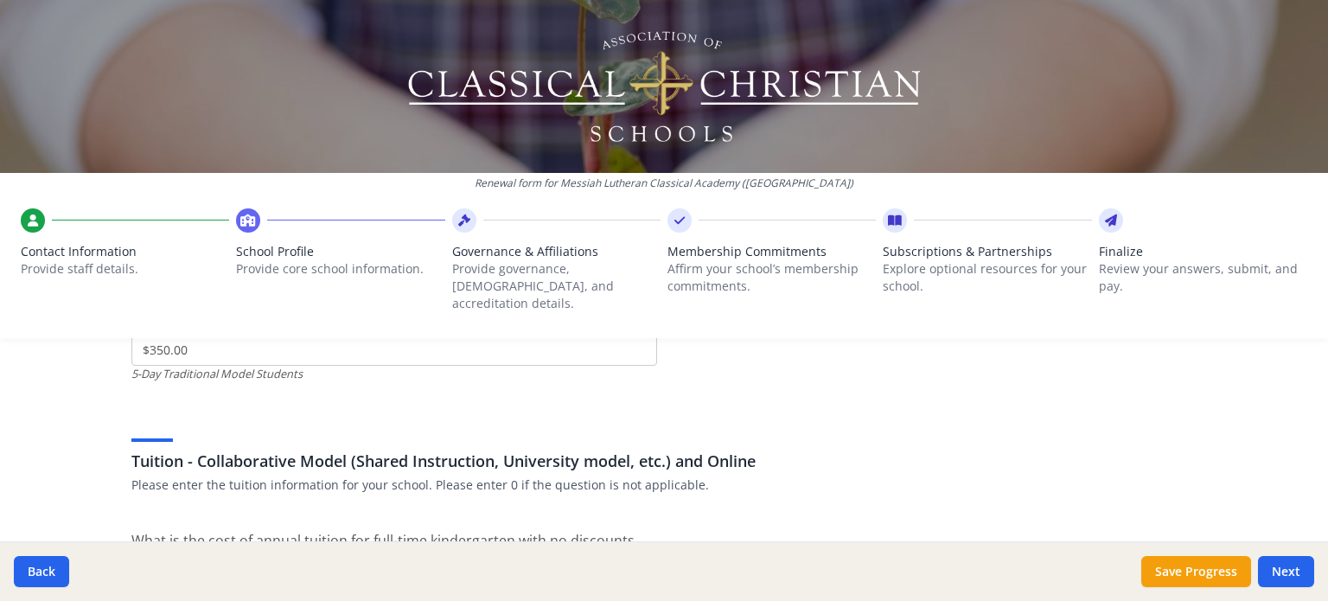
scroll to position [5257, 0]
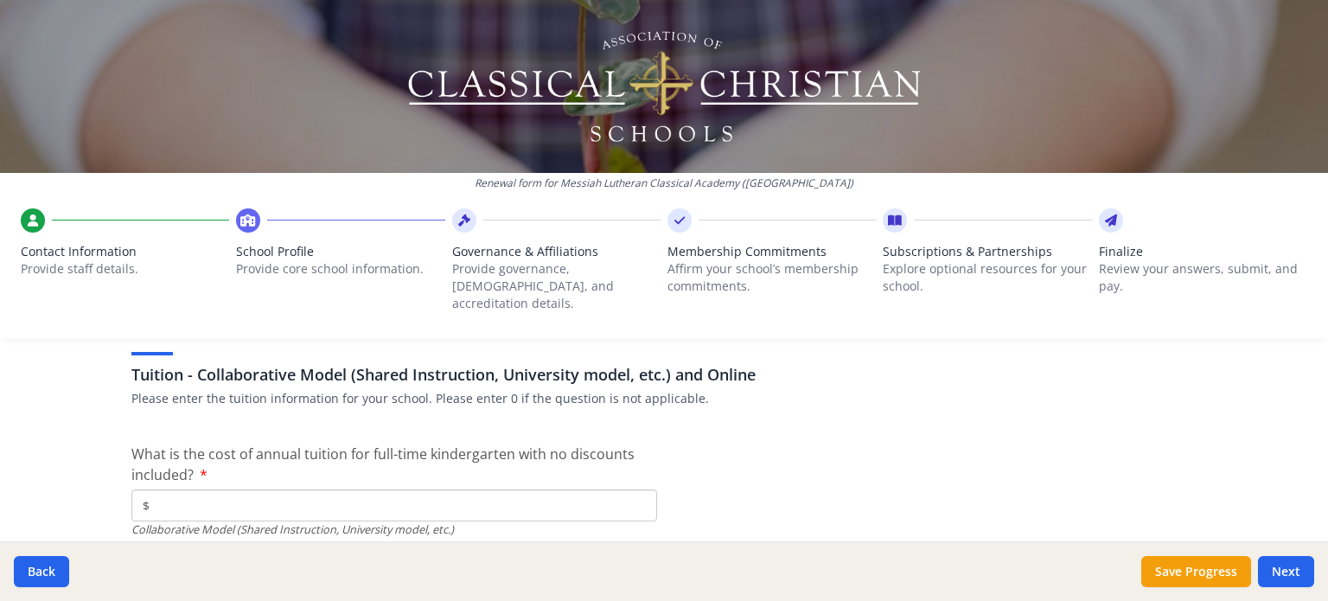
type input "$7 810.00"
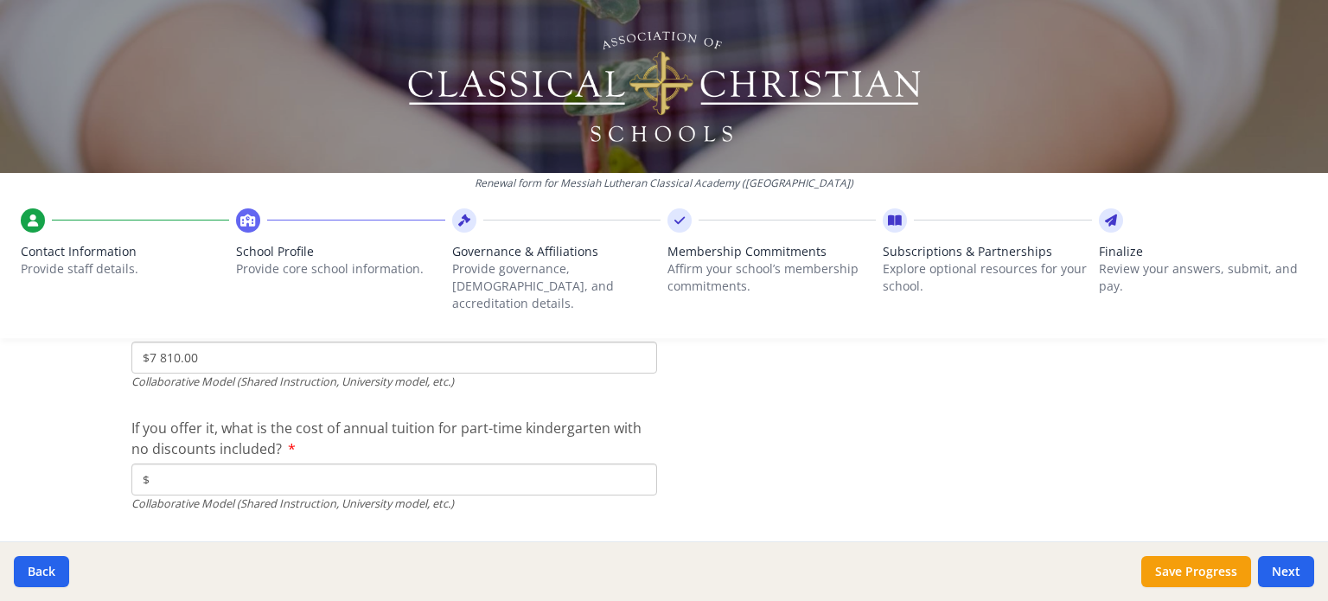
scroll to position [5430, 0]
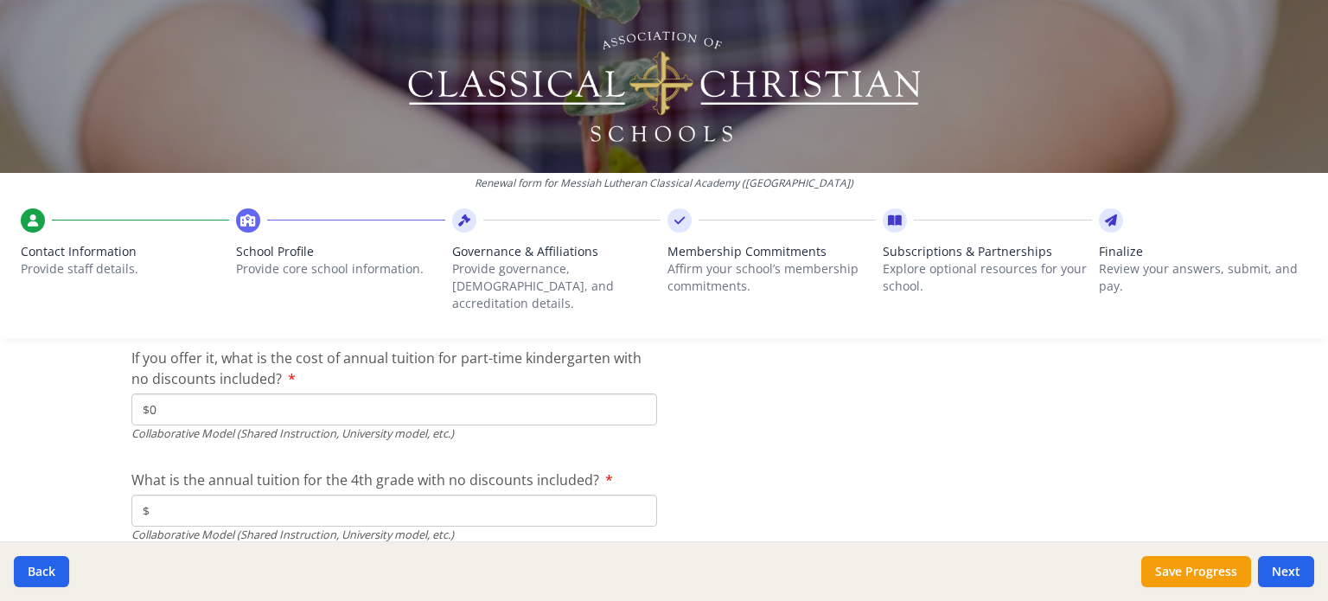
scroll to position [5516, 0]
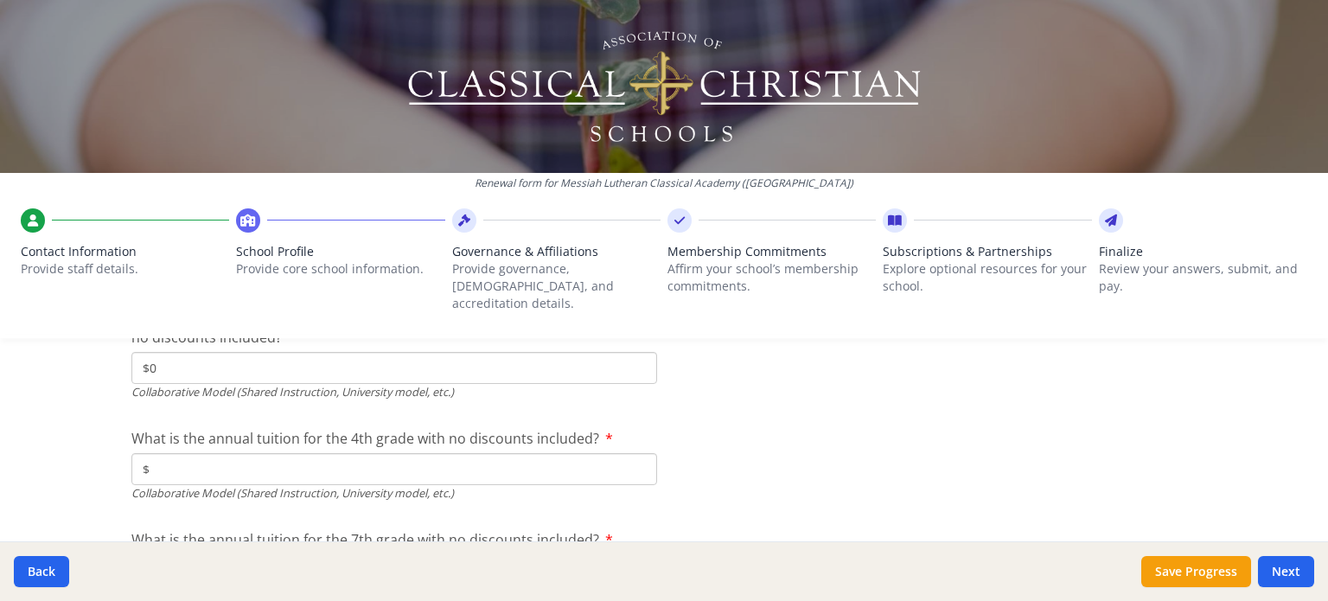
type input "$0"
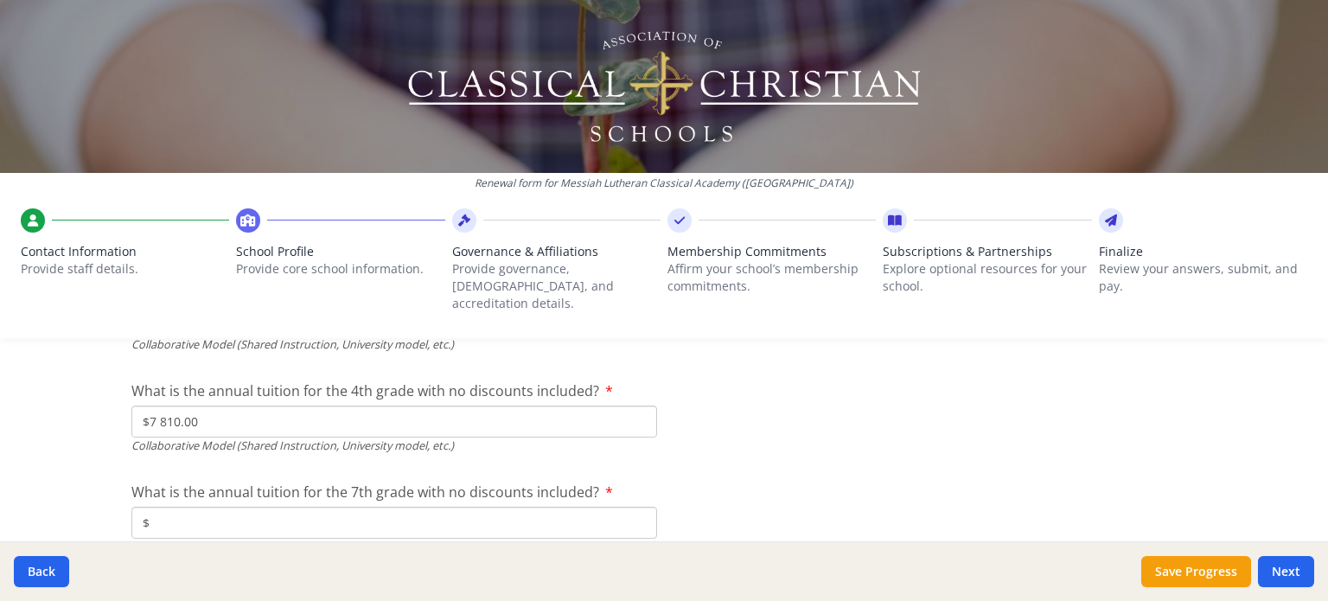
scroll to position [5603, 0]
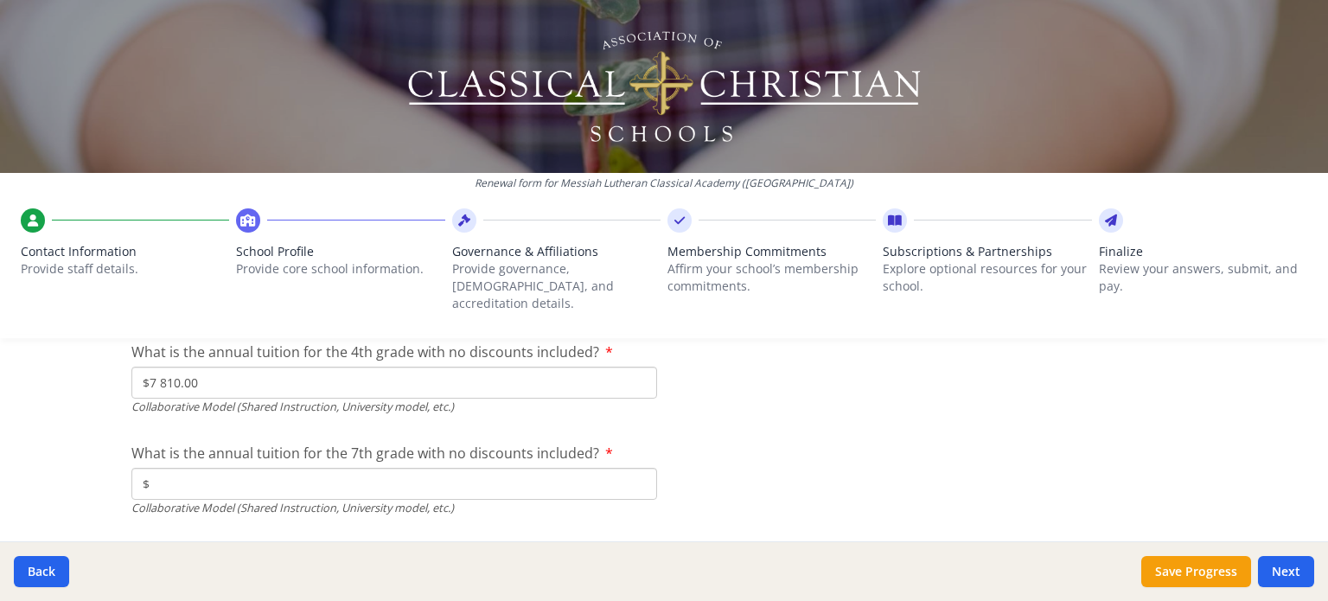
type input "$7 810.00"
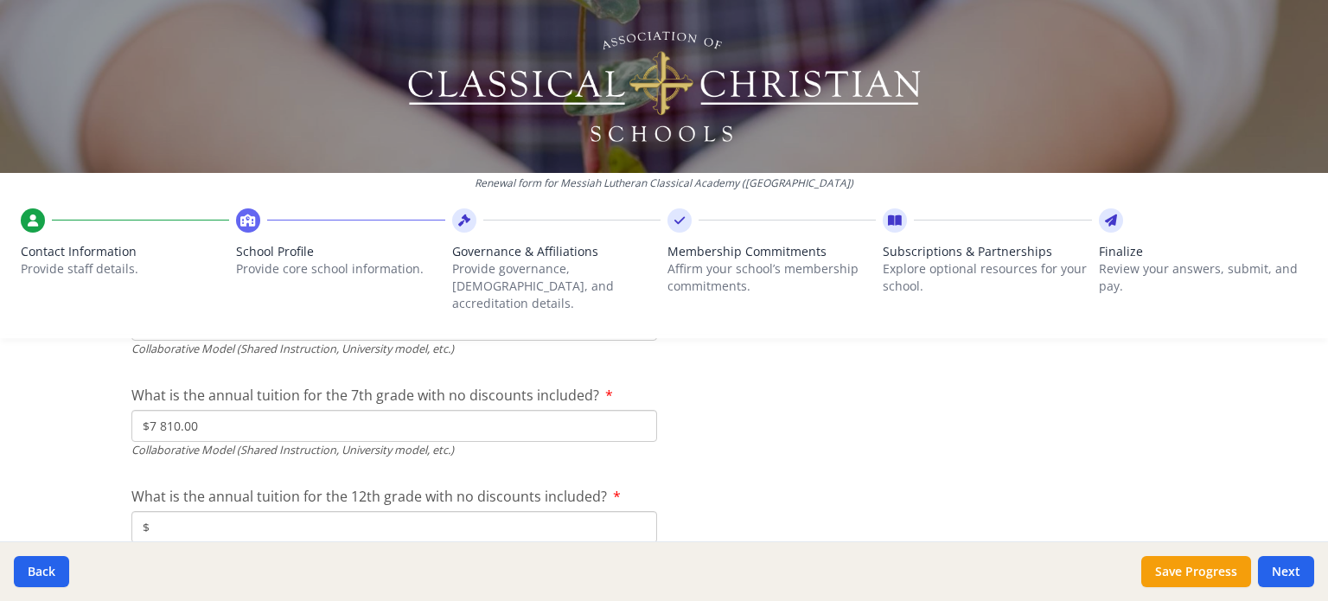
scroll to position [5689, 0]
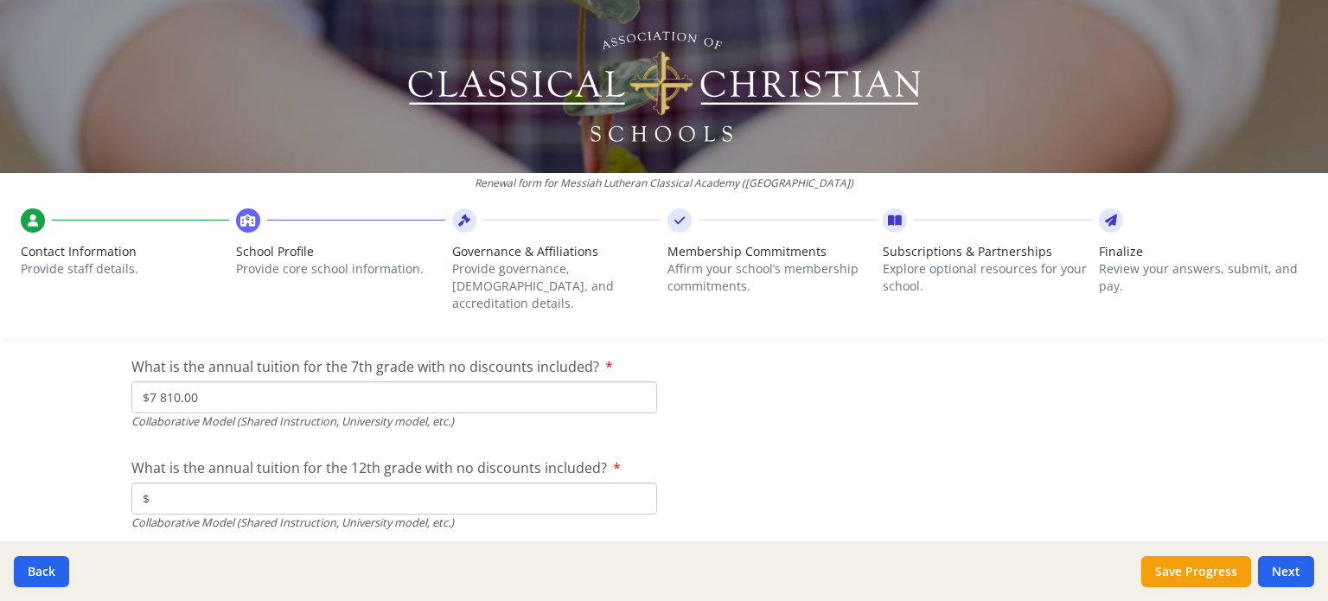
type input "$7 810.00"
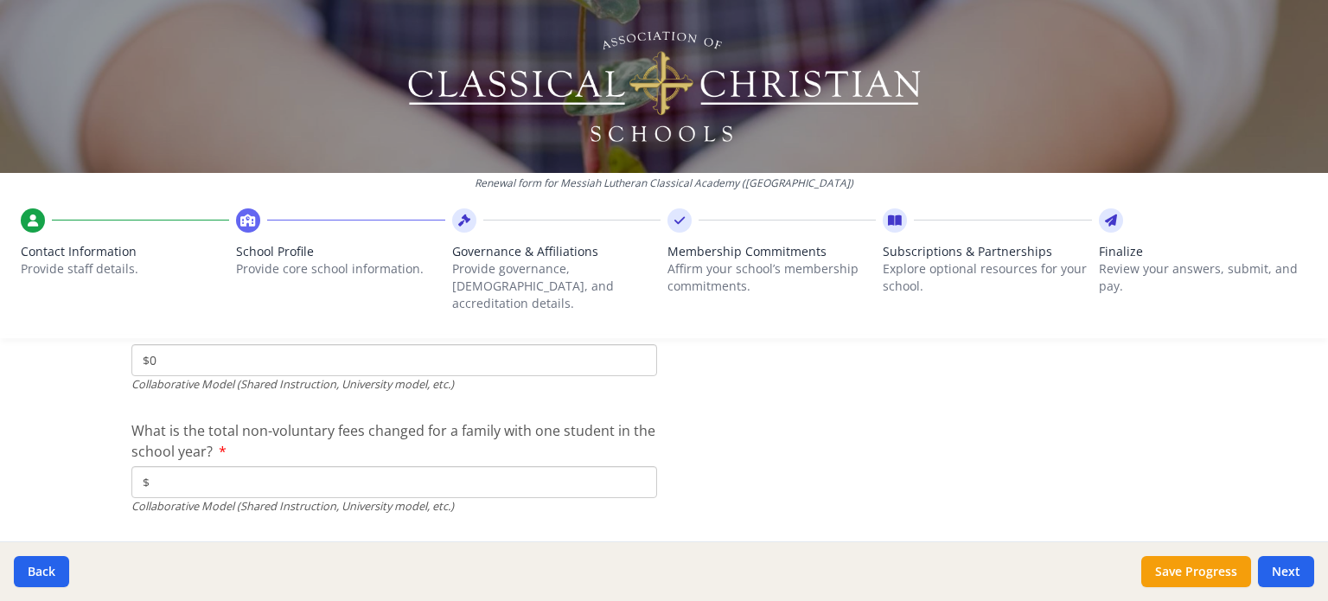
scroll to position [5855, 0]
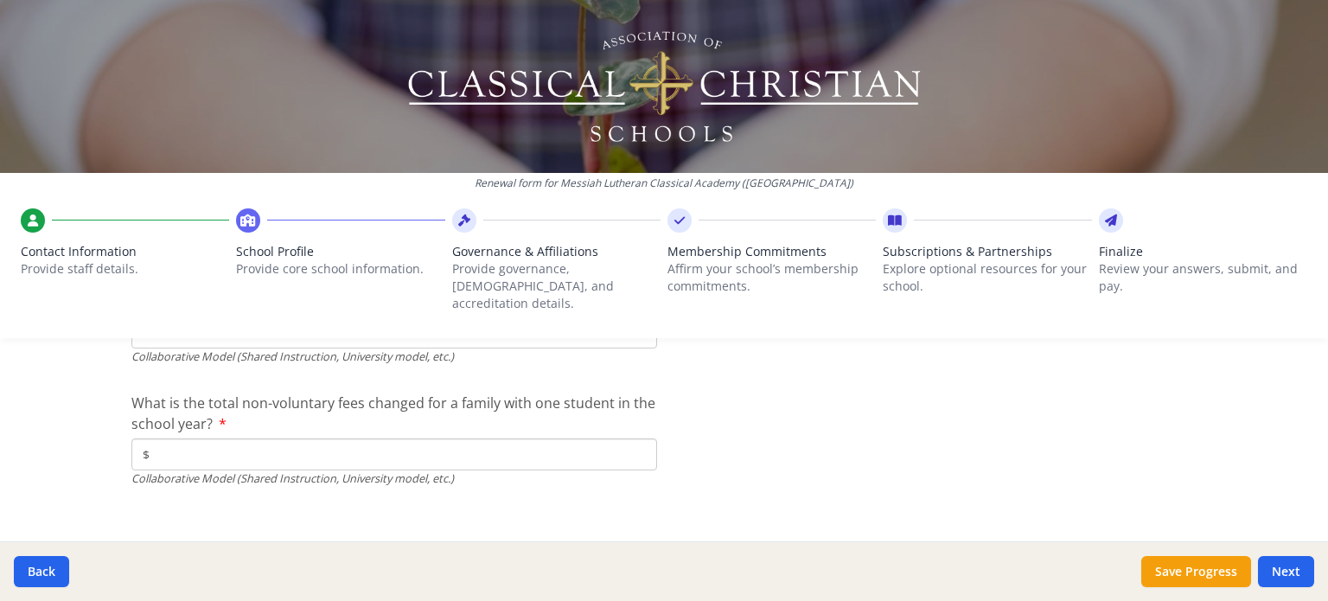
type input "$350.00"
click at [194, 438] on input "$" at bounding box center [394, 454] width 526 height 32
type input "$350.00"
click at [1286, 569] on button "Next" at bounding box center [1286, 571] width 56 height 31
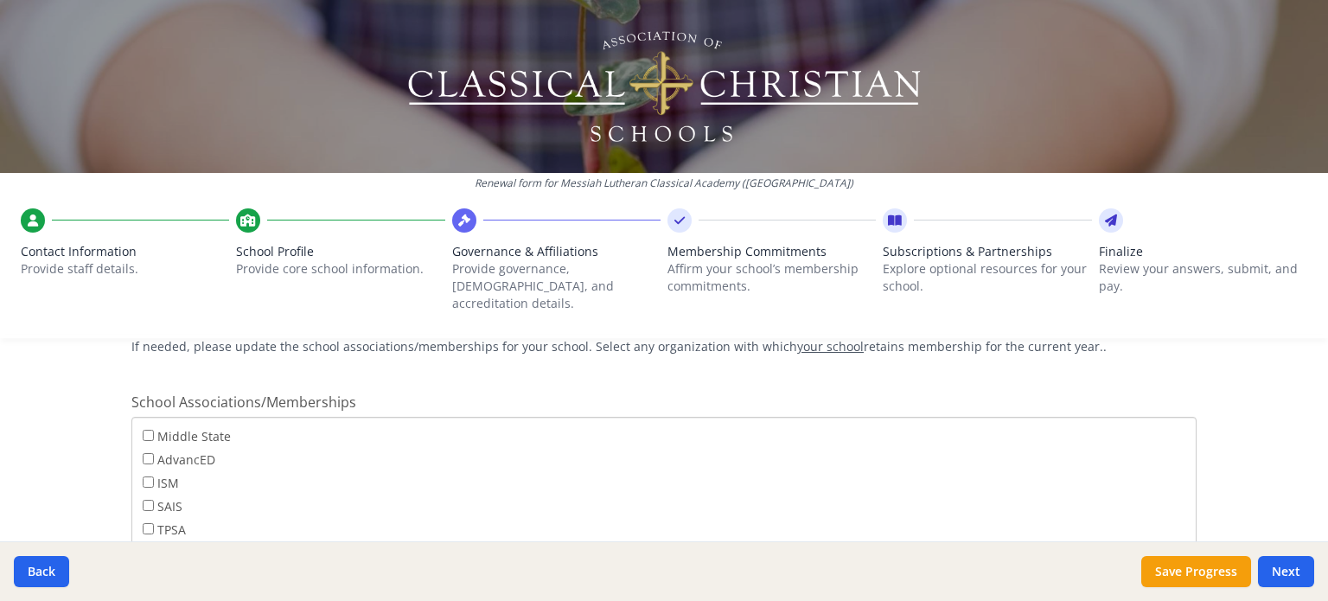
scroll to position [1441, 0]
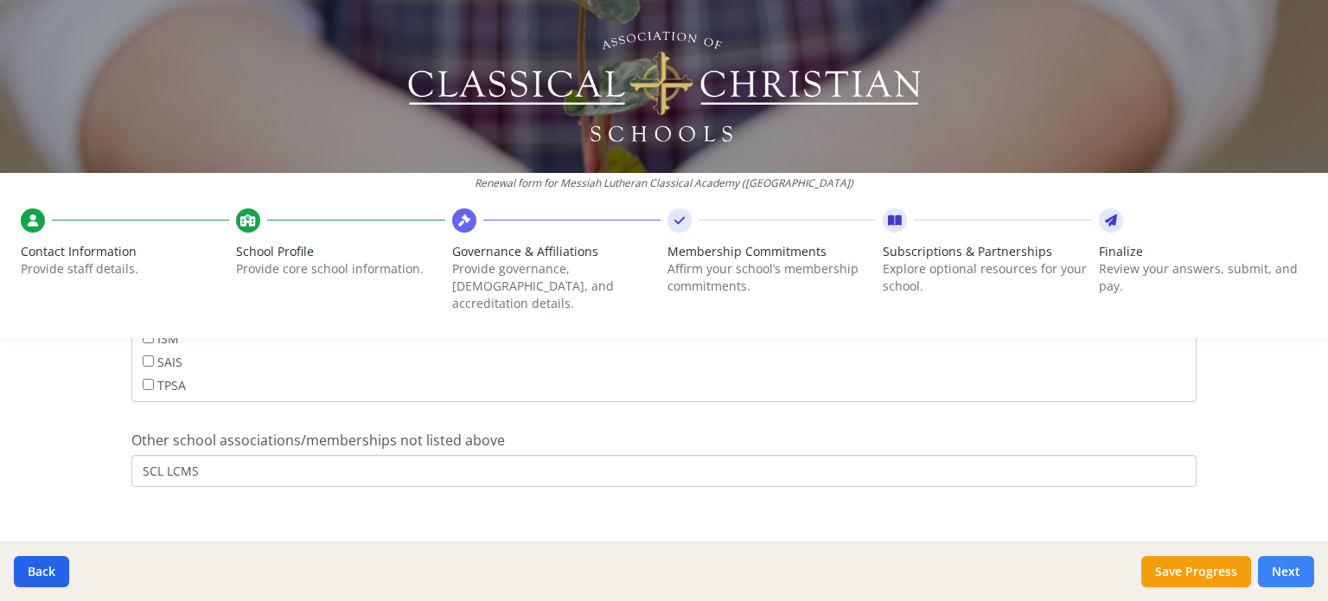
click at [1299, 571] on button "Next" at bounding box center [1286, 571] width 56 height 31
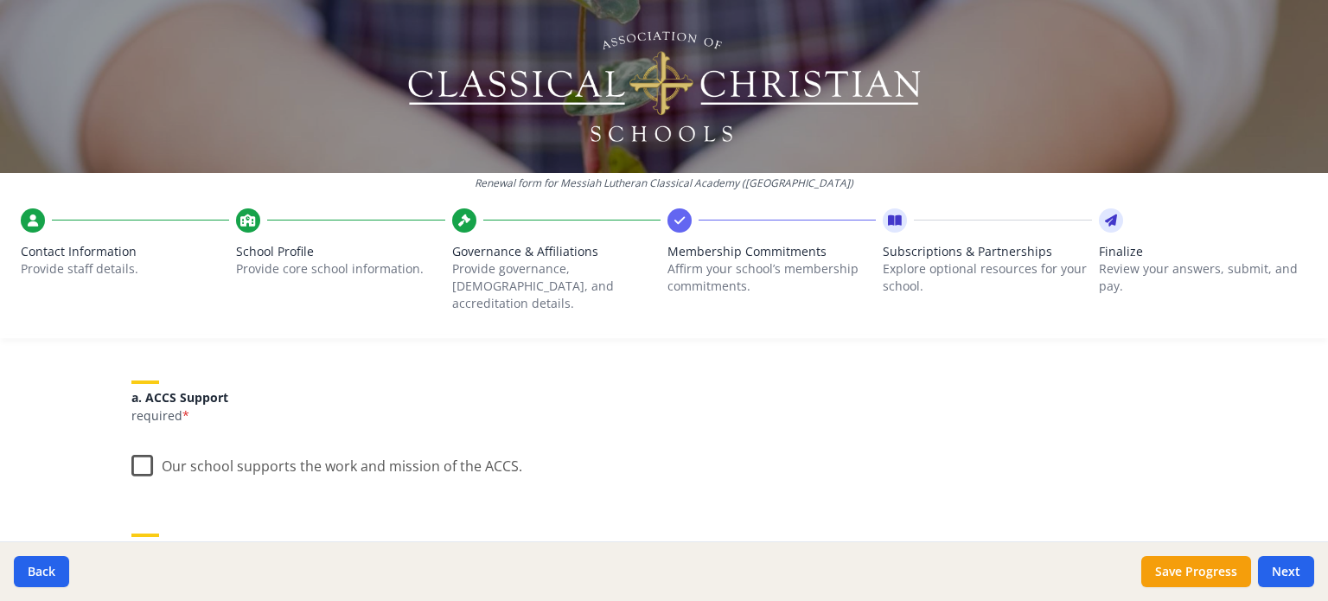
scroll to position [259, 0]
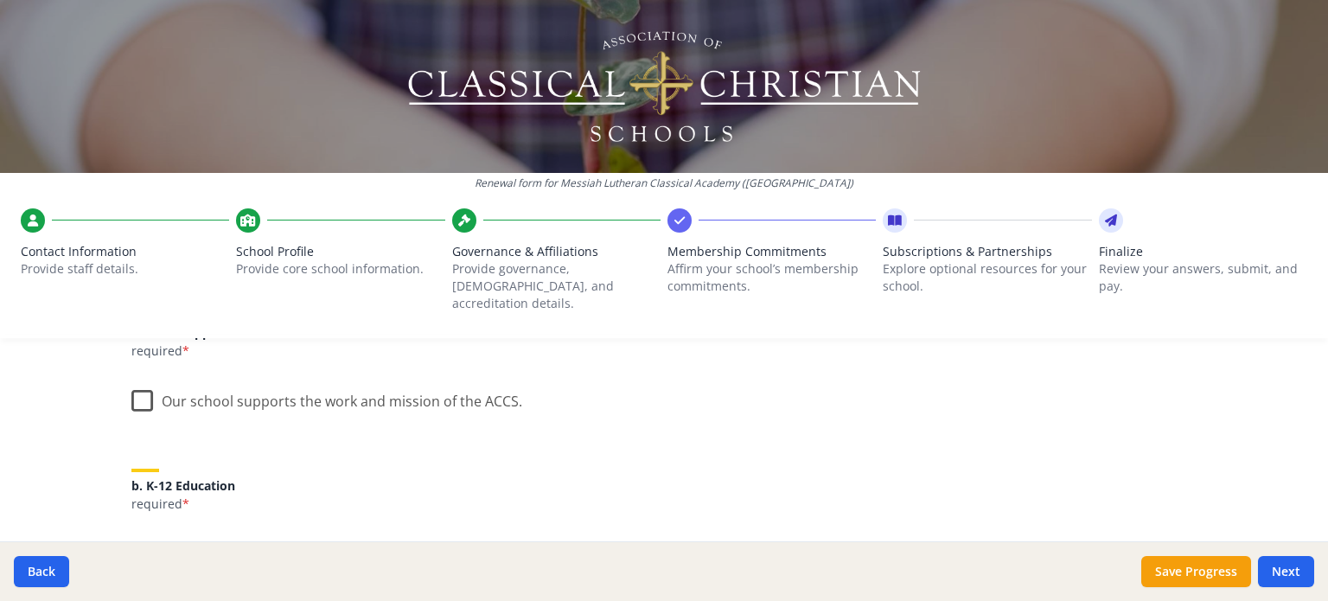
click at [142, 381] on label "Our school supports the work and mission of the ACCS." at bounding box center [326, 397] width 391 height 37
click at [0, 0] on input "Our school supports the work and mission of the ACCS." at bounding box center [0, 0] width 0 height 0
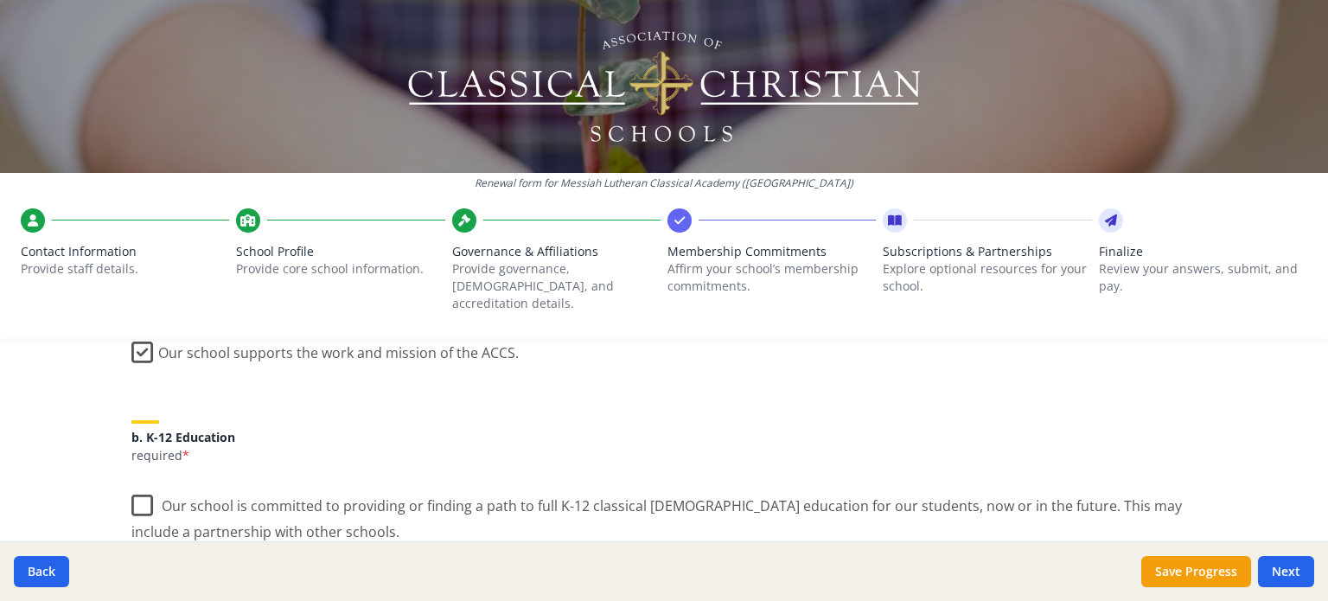
scroll to position [346, 0]
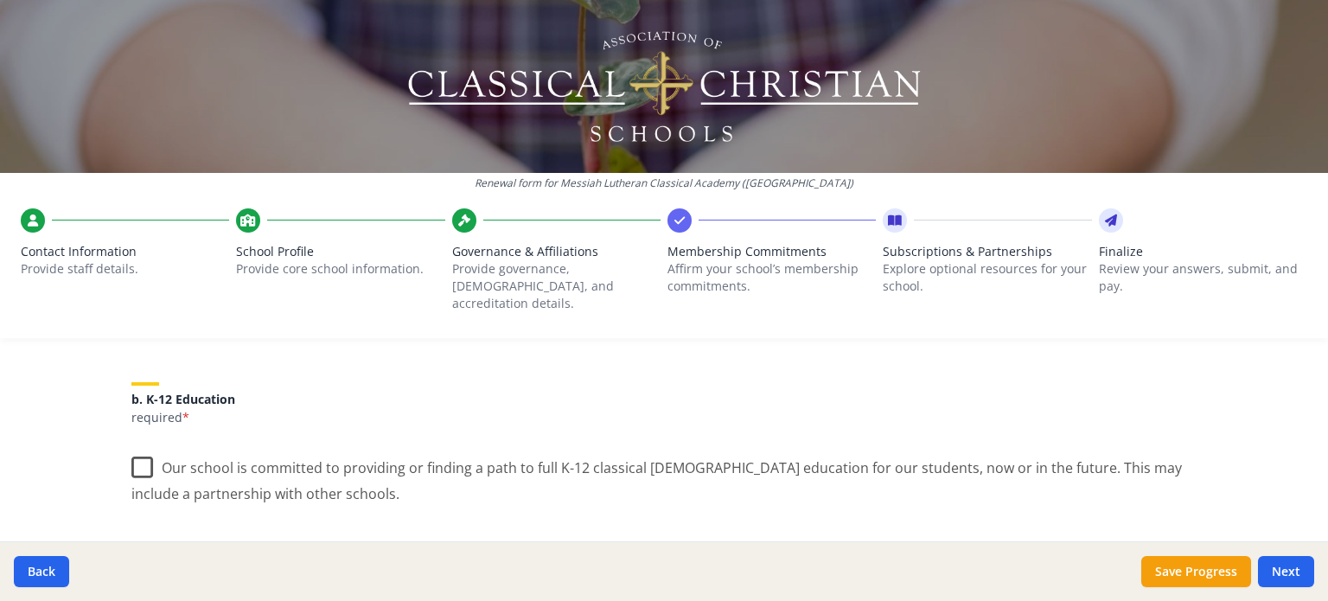
drag, startPoint x: 135, startPoint y: 447, endPoint x: 206, endPoint y: 448, distance: 70.9
click at [135, 448] on label "Our school is committed to providing or finding a path to full K-12 classical C…" at bounding box center [663, 474] width 1065 height 58
click at [0, 0] on input "Our school is committed to providing or finding a path to full K-12 classical C…" at bounding box center [0, 0] width 0 height 0
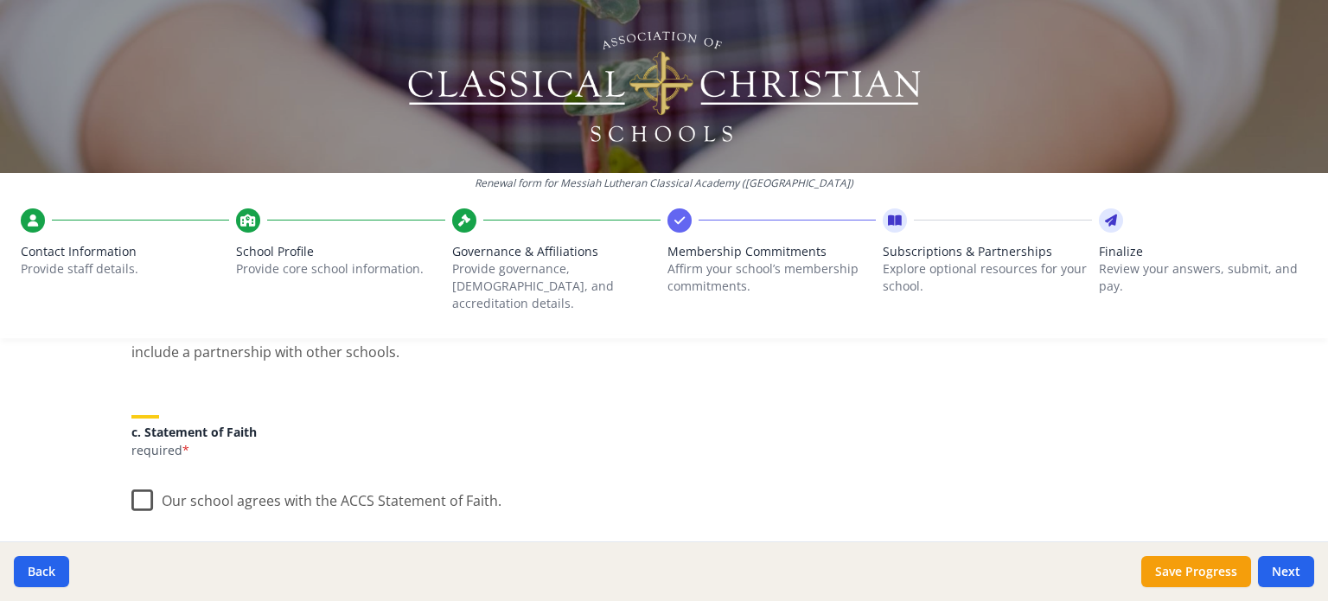
scroll to position [519, 0]
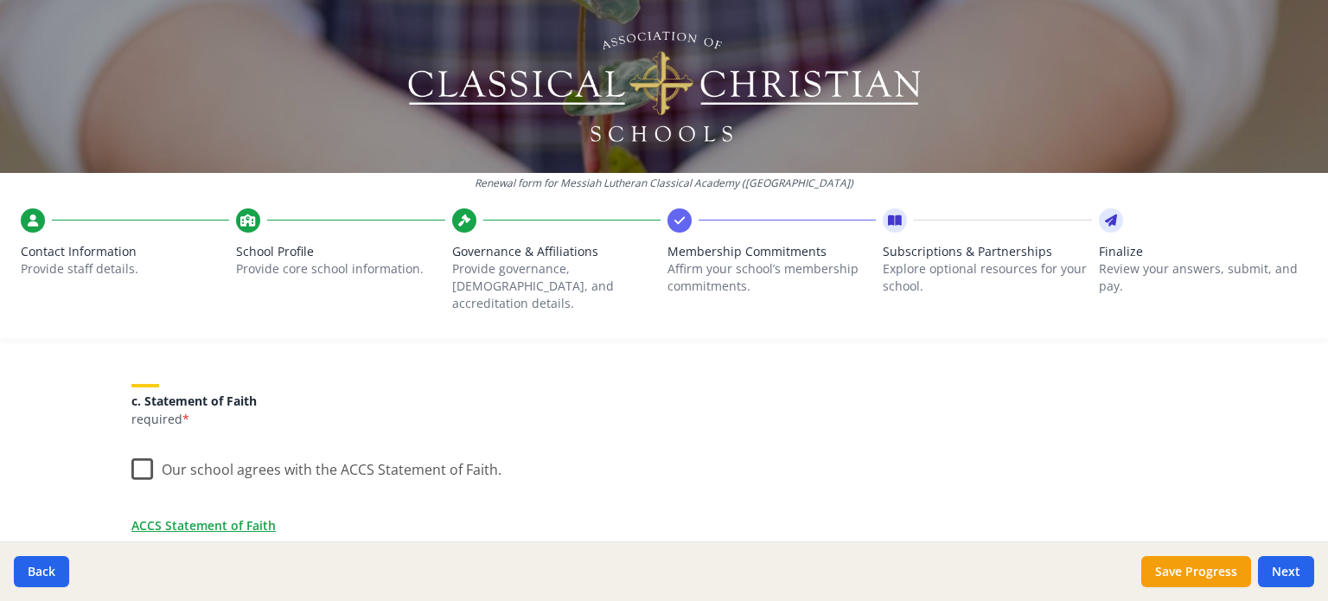
click at [138, 452] on label "Our school agrees with the ACCS Statement of Faith." at bounding box center [316, 465] width 370 height 37
click at [0, 0] on input "Our school agrees with the ACCS Statement of Faith." at bounding box center [0, 0] width 0 height 0
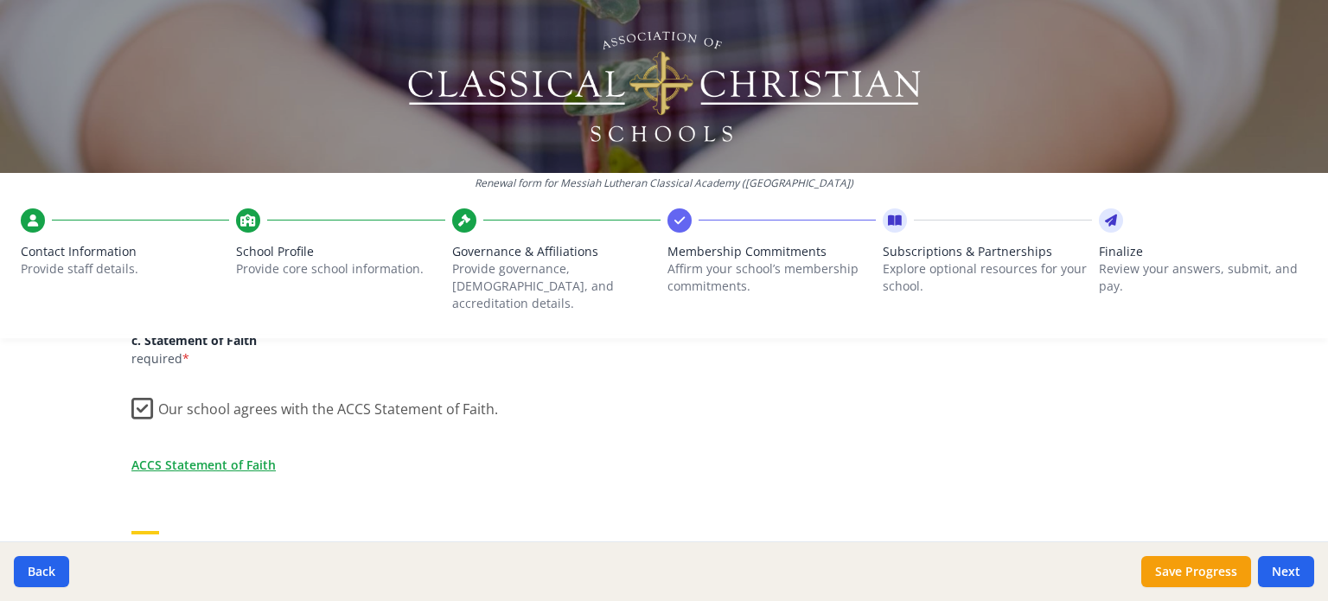
scroll to position [692, 0]
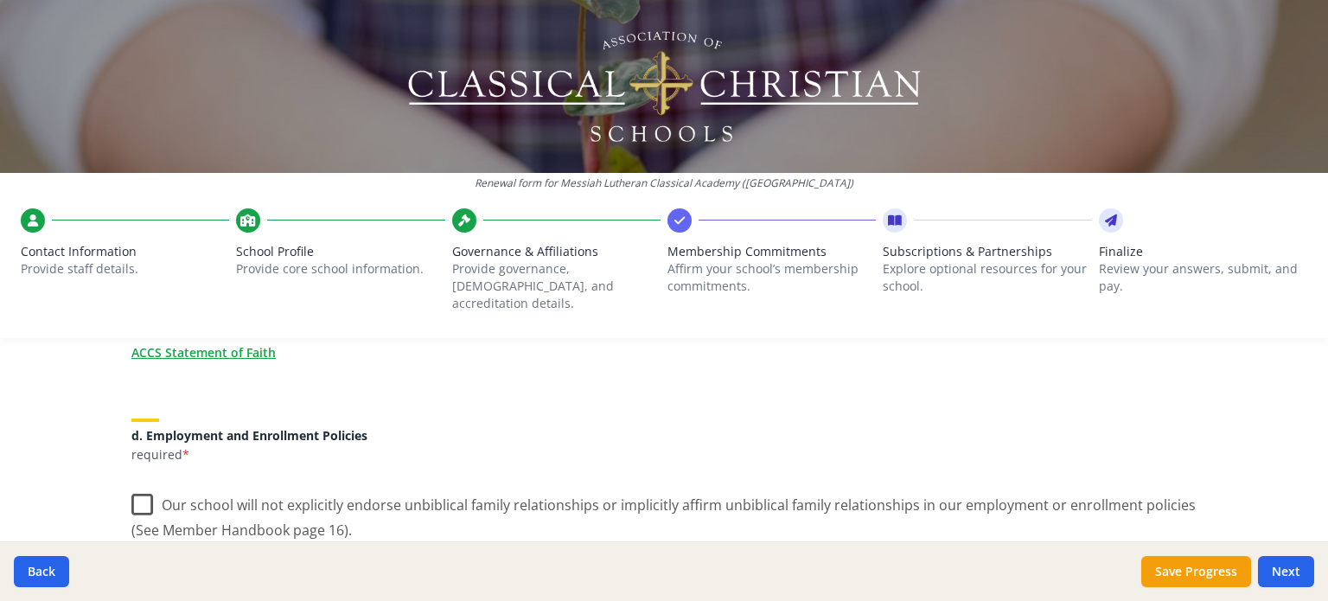
drag, startPoint x: 131, startPoint y: 479, endPoint x: 172, endPoint y: 470, distance: 42.4
click at [131, 482] on label "Our school will not explicitly endorse unbiblical family relationships or impli…" at bounding box center [663, 511] width 1065 height 58
click at [0, 0] on input "Our school will not explicitly endorse unbiblical family relationships or impli…" at bounding box center [0, 0] width 0 height 0
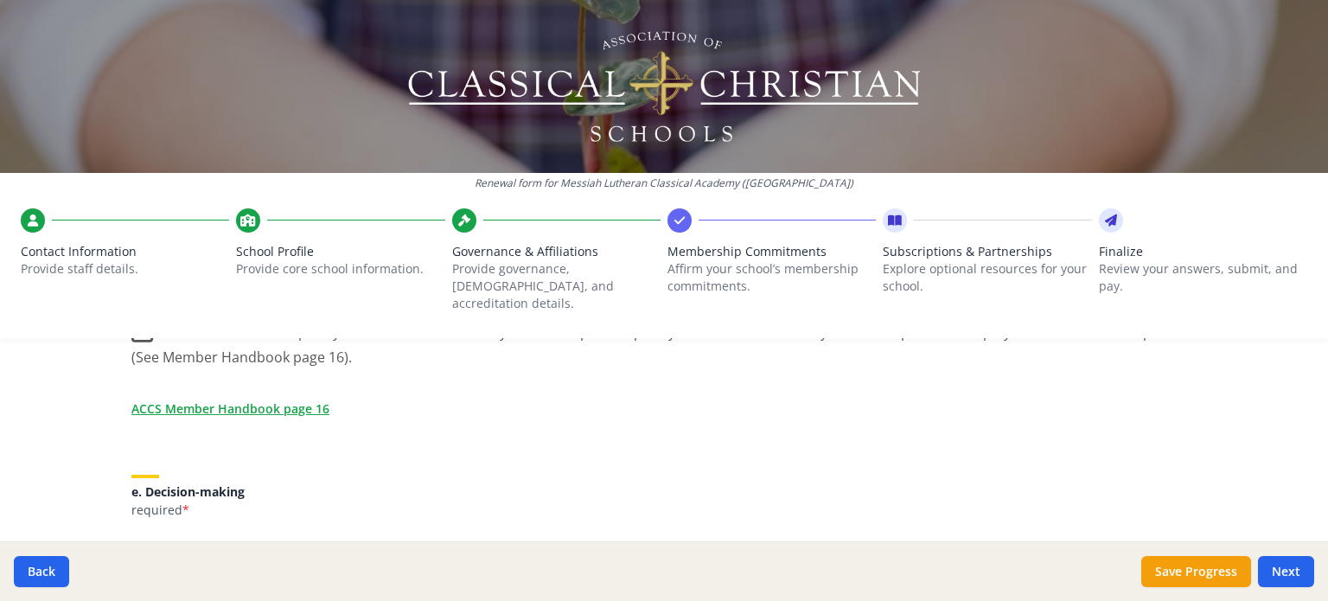
scroll to position [951, 0]
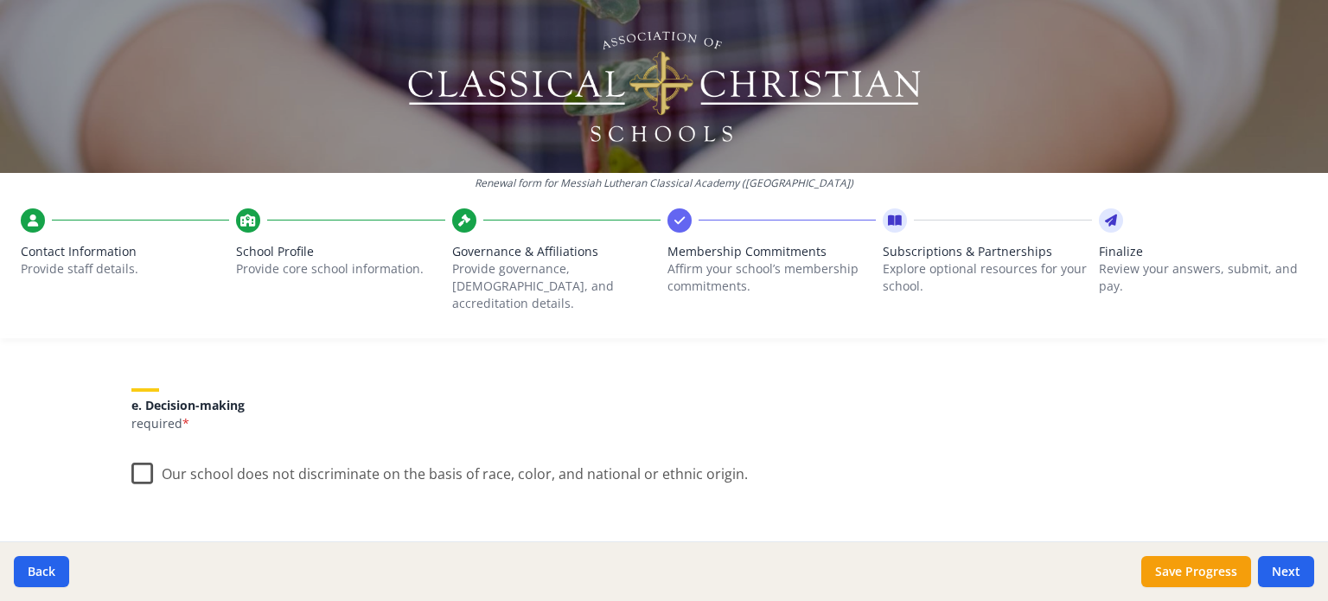
click at [131, 452] on label "Our school does not discriminate on the basis of race, color, and national or e…" at bounding box center [439, 469] width 616 height 37
click at [0, 0] on input "Our school does not discriminate on the basis of race, color, and national or e…" at bounding box center [0, 0] width 0 height 0
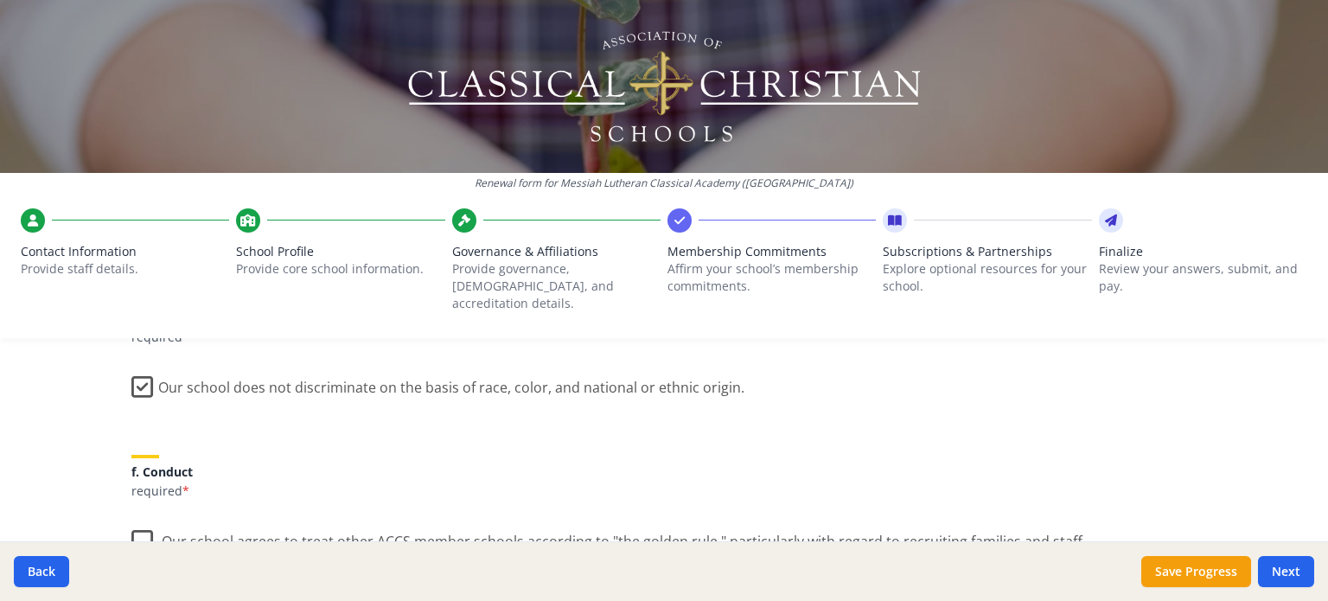
click at [135, 519] on label "Our school agrees to treat other ACCS member schools according to "the golden r…" at bounding box center [608, 537] width 955 height 37
click at [0, 0] on input "Our school agrees to treat other ACCS member schools according to "the golden r…" at bounding box center [0, 0] width 0 height 0
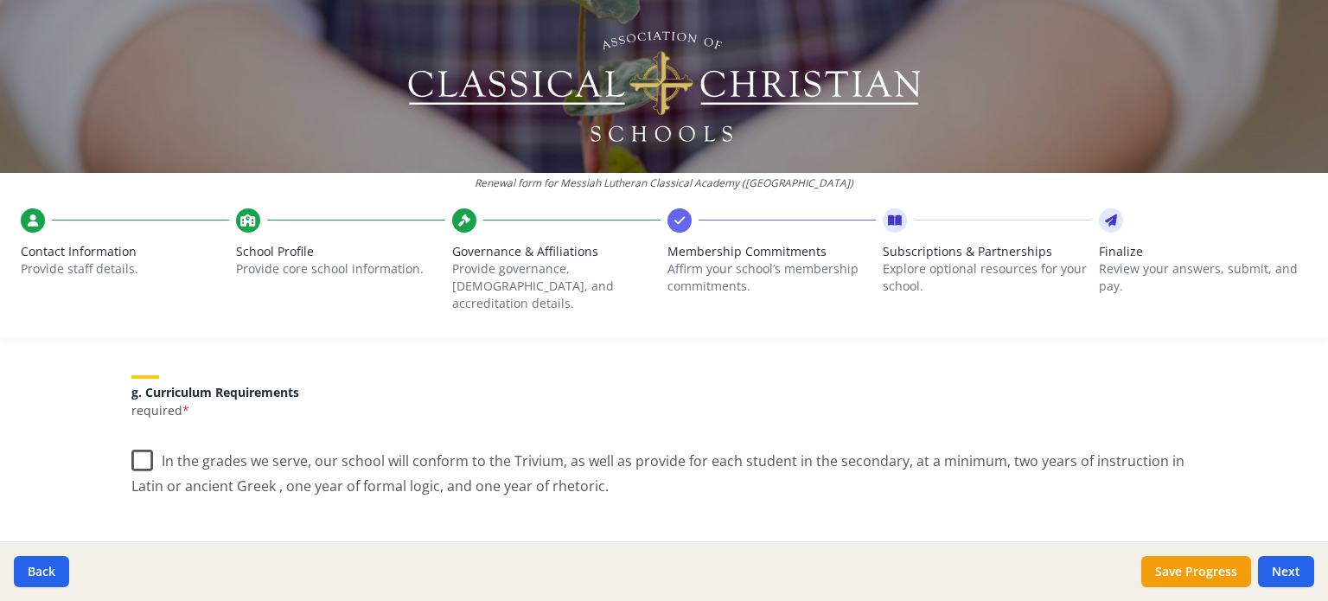
scroll to position [1297, 0]
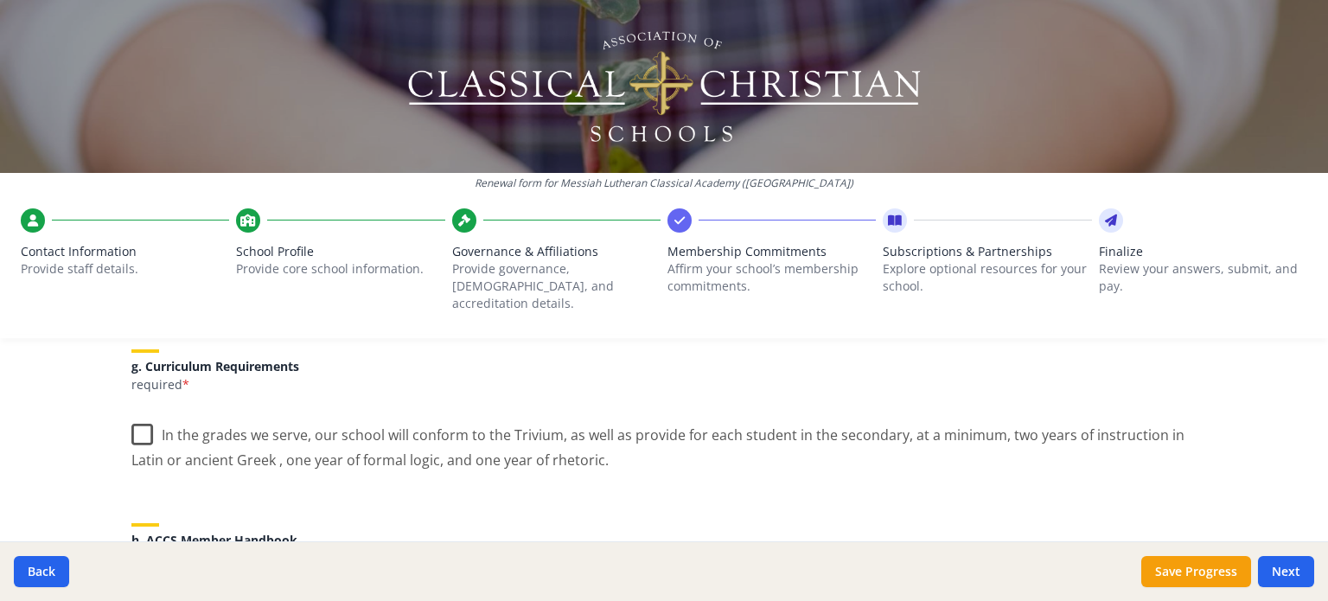
click at [138, 418] on label "In the grades we serve, our school will conform to the Trivium, as well as prov…" at bounding box center [663, 441] width 1065 height 58
click at [0, 0] on input "In the grades we serve, our school will conform to the Trivium, as well as prov…" at bounding box center [0, 0] width 0 height 0
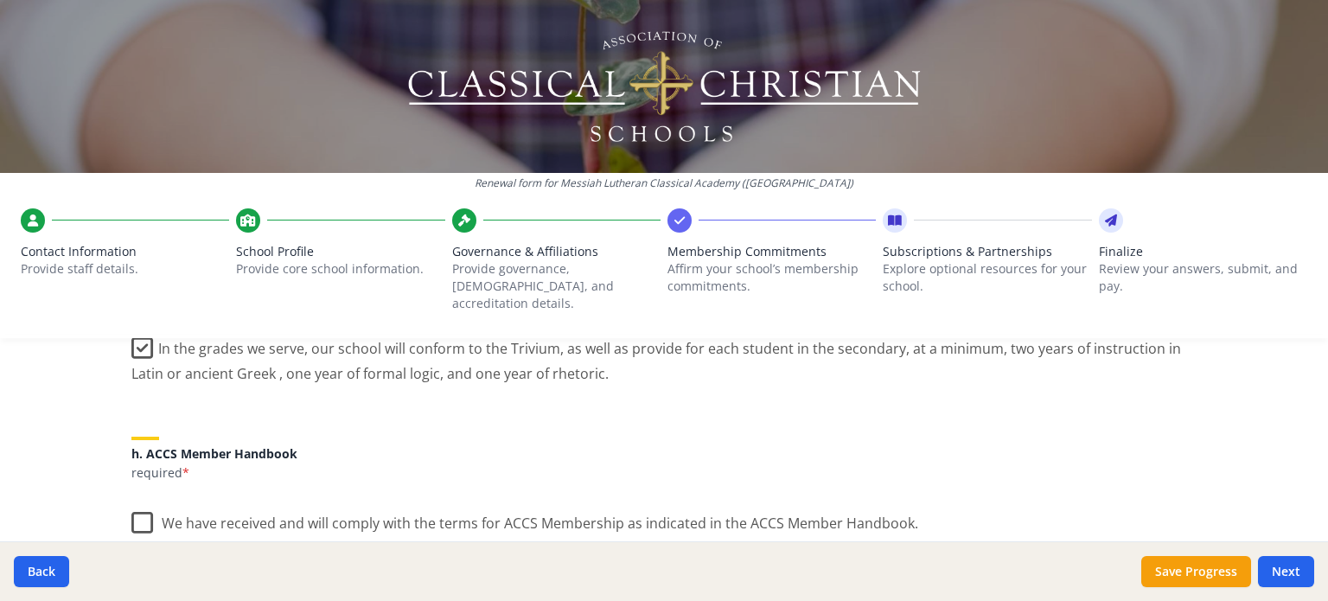
click at [137, 506] on label "We have received and will comply with the terms for ACCS Membership as indicate…" at bounding box center [524, 519] width 787 height 37
click at [0, 0] on input "We have received and will comply with the terms for ACCS Membership as indicate…" at bounding box center [0, 0] width 0 height 0
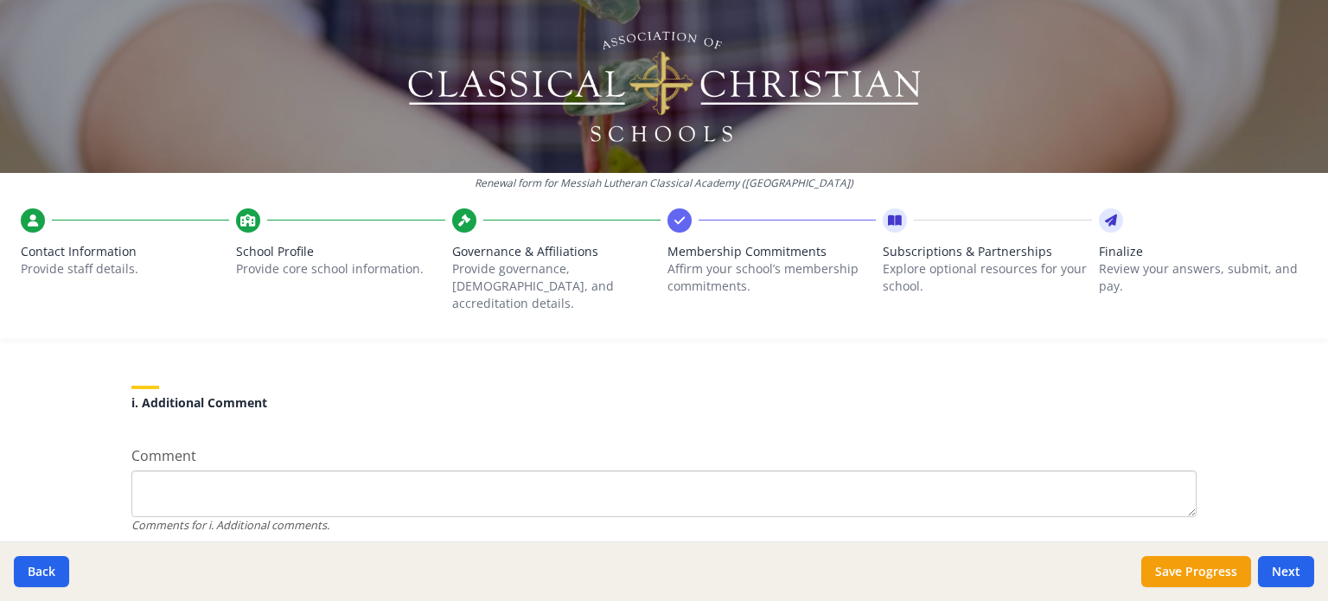
scroll to position [1690, 0]
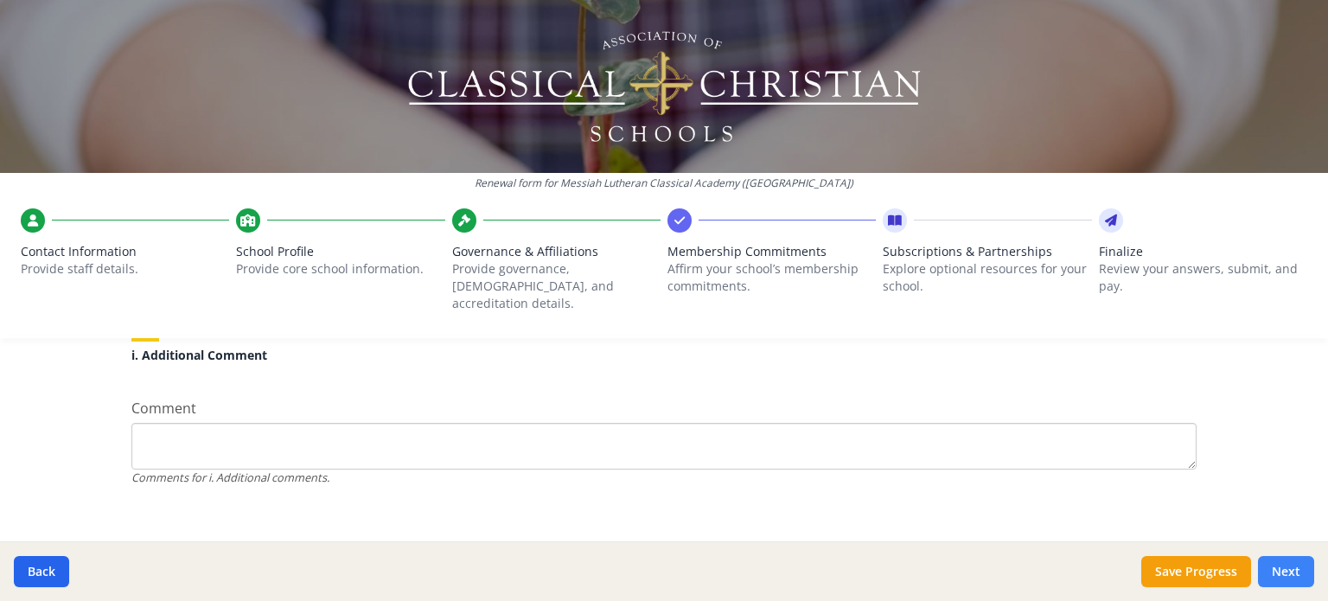
click at [1282, 570] on button "Next" at bounding box center [1286, 571] width 56 height 31
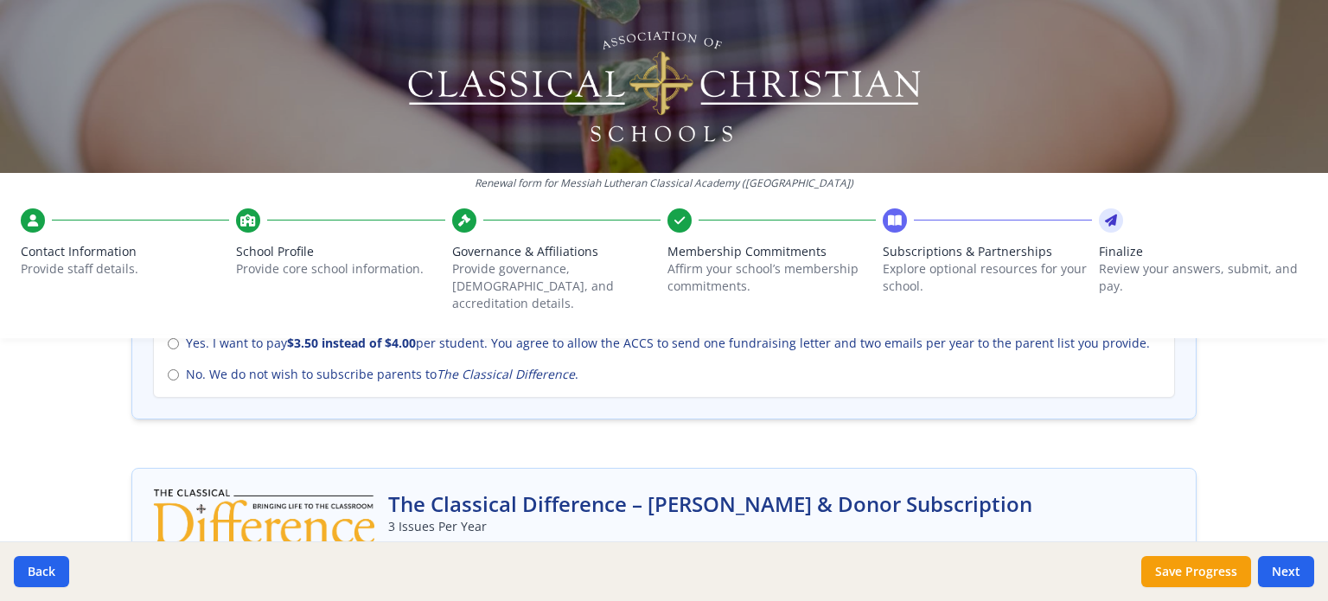
scroll to position [778, 0]
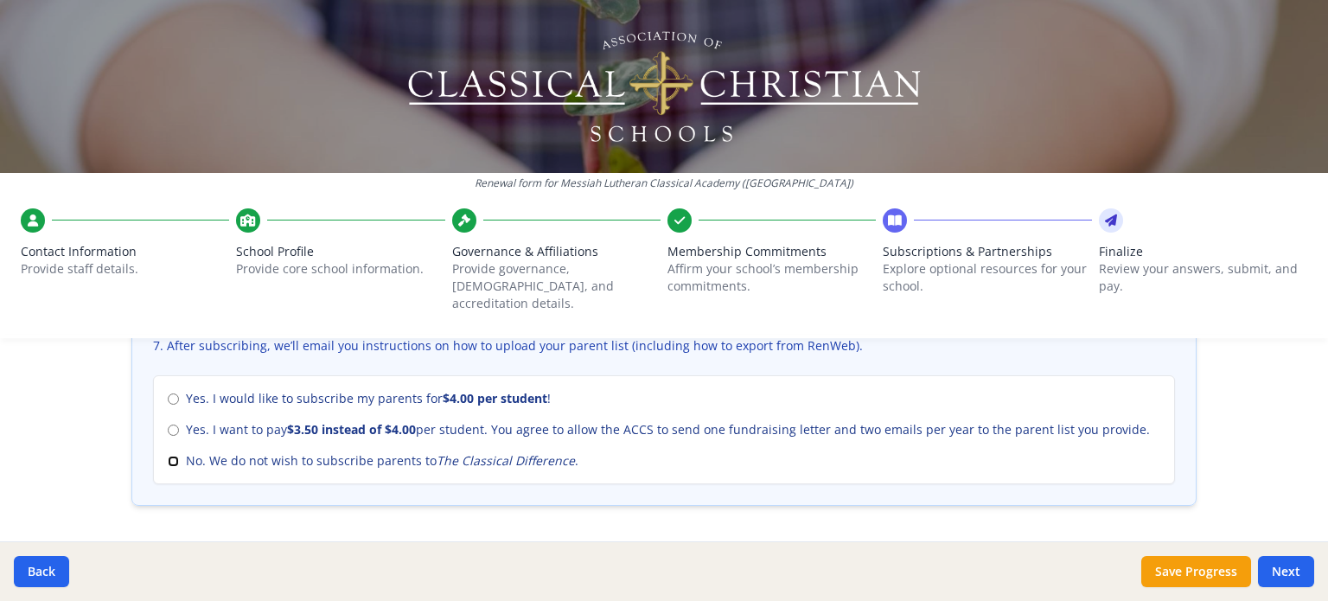
click at [169, 456] on input "No. We do not wish to subscribe parents to The Classical Difference ." at bounding box center [173, 461] width 11 height 11
radio input "true"
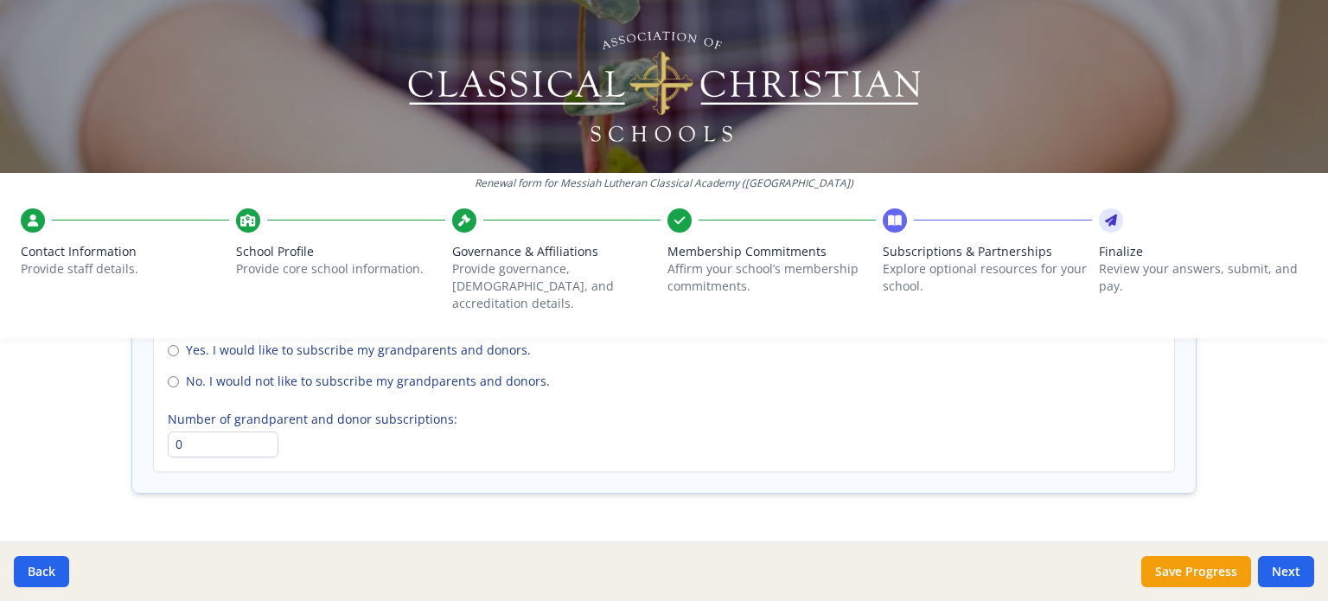
scroll to position [1372, 0]
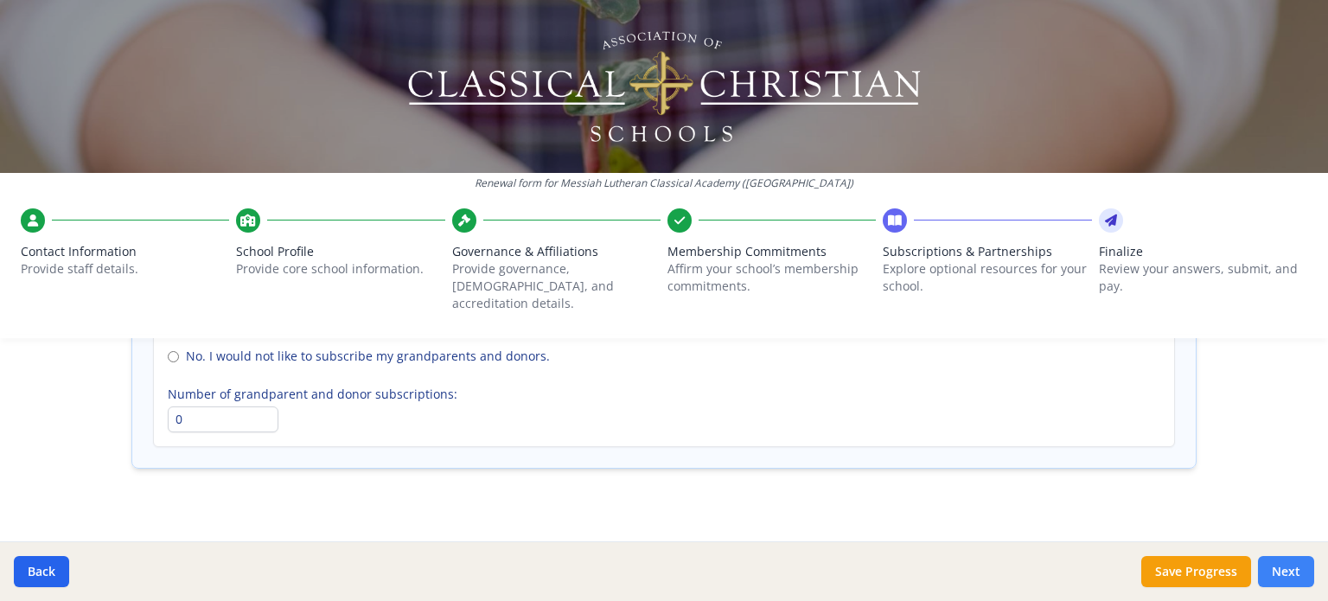
click at [1278, 570] on button "Next" at bounding box center [1286, 571] width 56 height 31
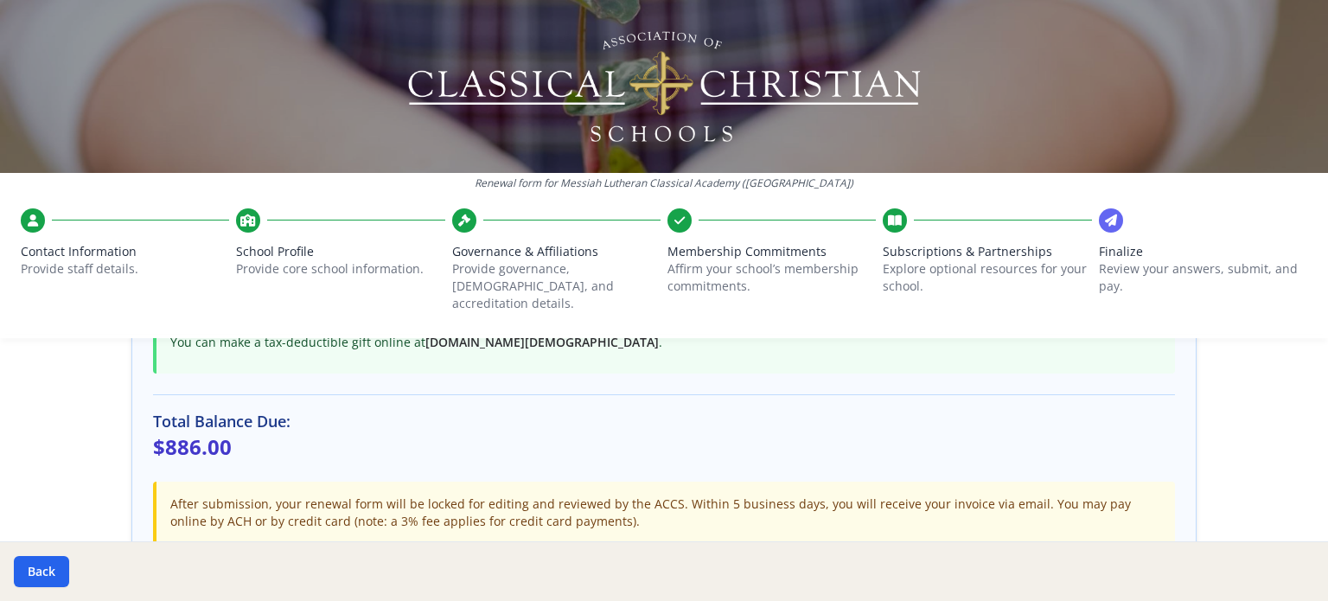
scroll to position [557, 0]
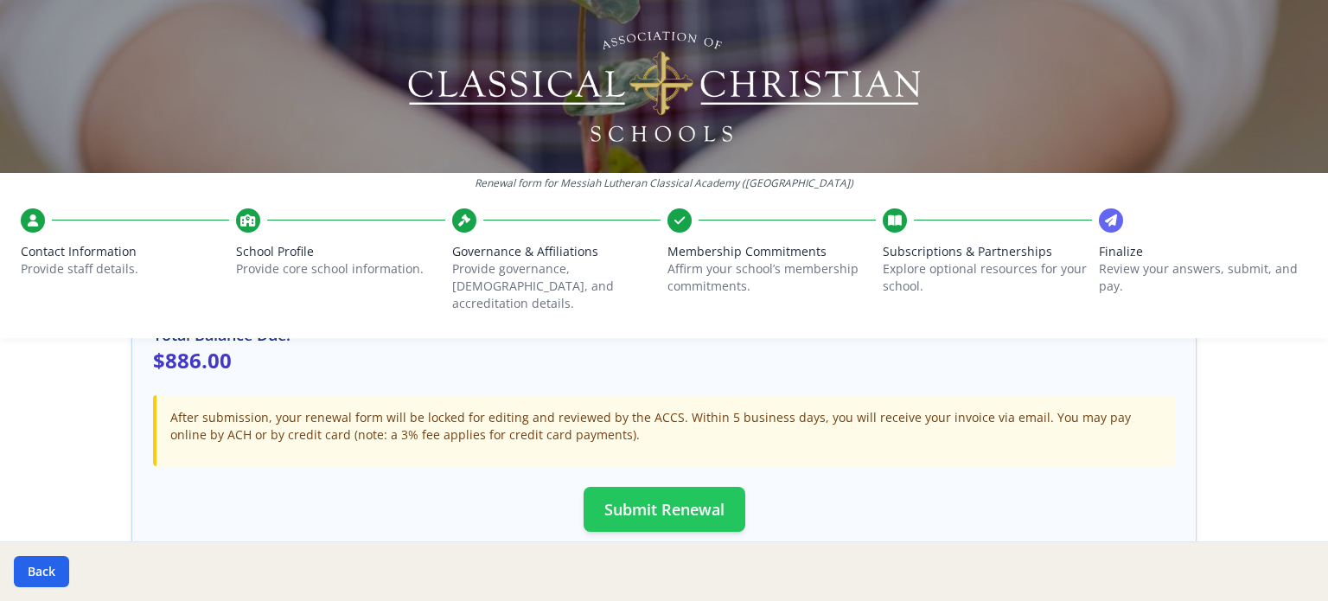
click at [696, 494] on button "Submit Renewal" at bounding box center [665, 509] width 162 height 45
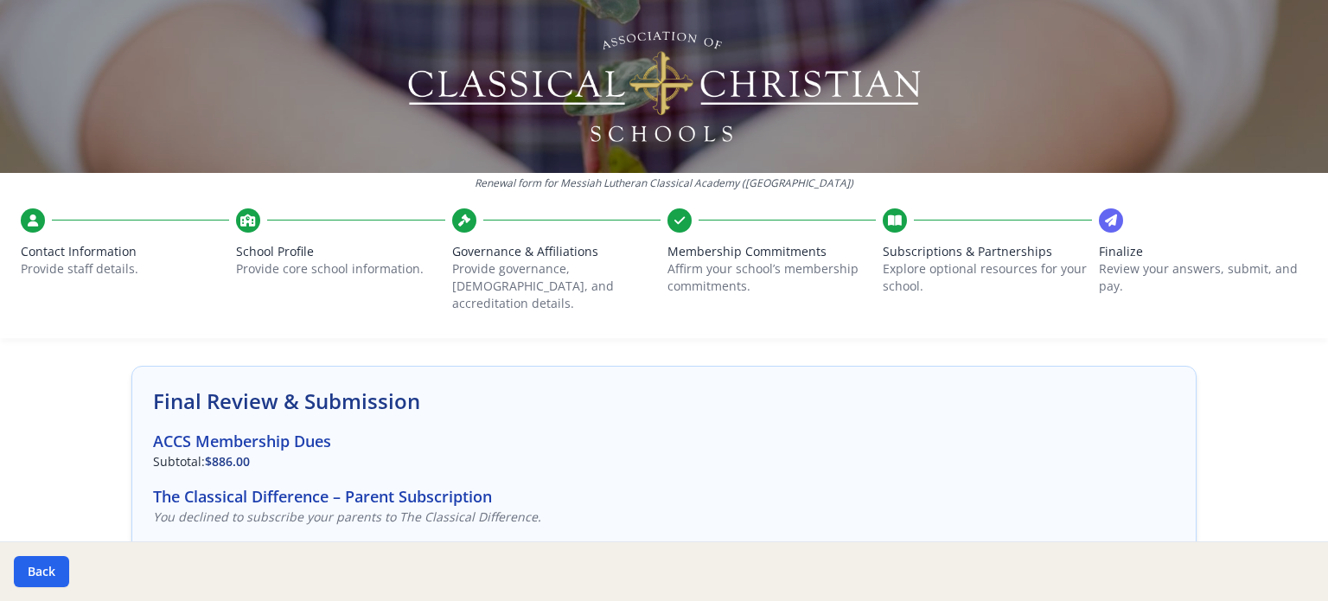
scroll to position [0, 0]
